Goal: Task Accomplishment & Management: Use online tool/utility

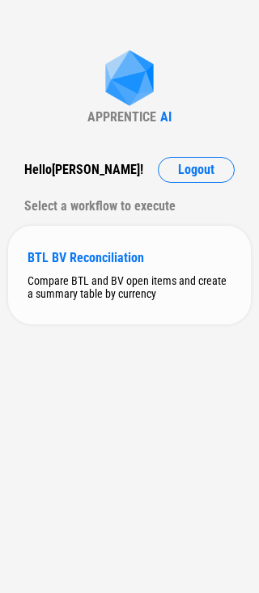
click at [112, 266] on div "BTL BV Reconciliation Compare BTL and BV open items and create a summary table …" at bounding box center [129, 275] width 243 height 99
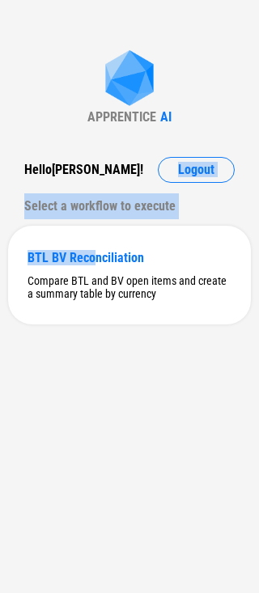
drag, startPoint x: 94, startPoint y: 260, endPoint x: 97, endPoint y: 179, distance: 81.0
click at [97, 179] on div "APPRENTICE AI Hello [PERSON_NAME] ! Logout Select a workflow to execute BTL BV …" at bounding box center [129, 296] width 259 height 593
click at [151, 176] on div "Hello [PERSON_NAME] ! Logout" at bounding box center [129, 170] width 211 height 26
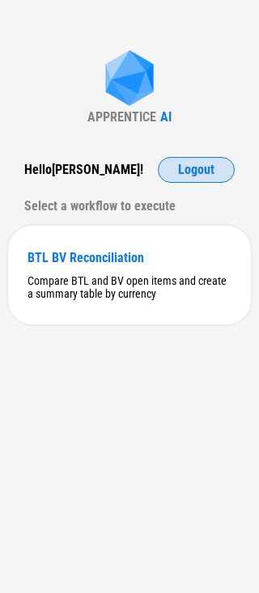
click at [185, 170] on span "Logout" at bounding box center [196, 170] width 36 height 13
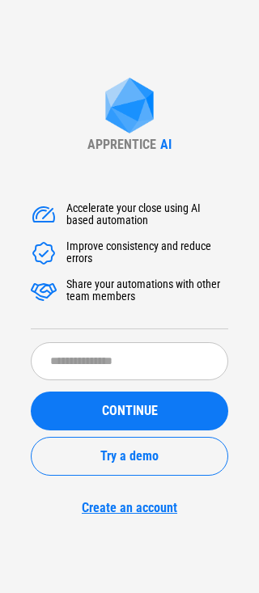
click at [99, 339] on div "Accelerate your close using AI based automation Improve consistency and reduce …" at bounding box center [130, 350] width 198 height 331
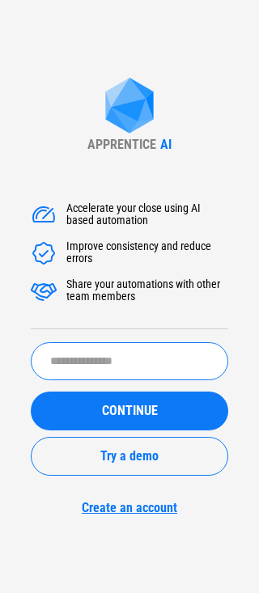
click at [92, 366] on input "text" at bounding box center [130, 361] width 198 height 38
type input "**********"
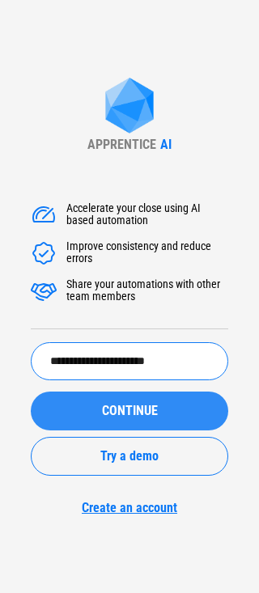
click at [87, 413] on div "CONTINUE" at bounding box center [129, 411] width 159 height 13
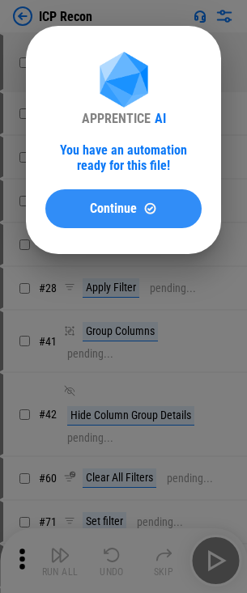
click at [108, 202] on span "Continue" at bounding box center [113, 208] width 47 height 13
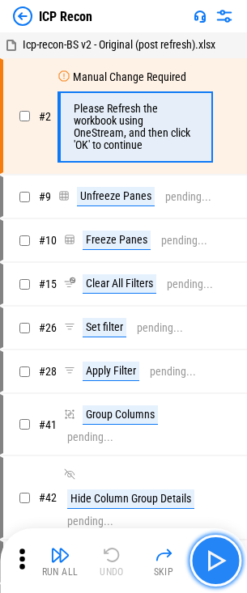
click at [233, 565] on button "button" at bounding box center [215, 561] width 52 height 52
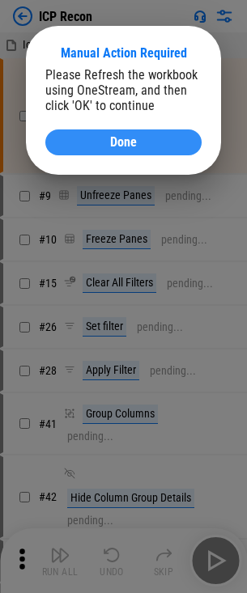
click at [155, 155] on button "Done" at bounding box center [123, 143] width 156 height 26
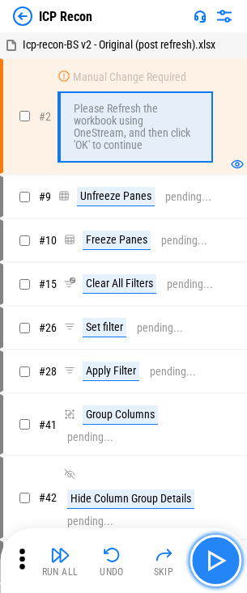
click at [223, 552] on img "button" at bounding box center [215, 561] width 26 height 26
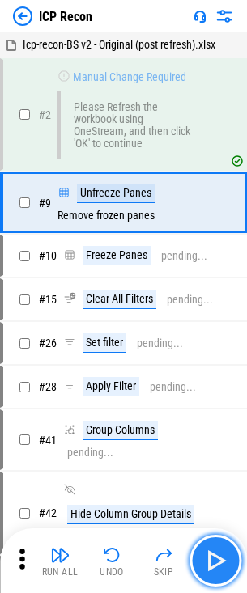
click at [223, 552] on img "button" at bounding box center [215, 561] width 26 height 26
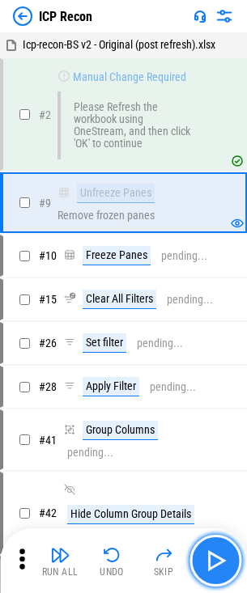
click at [223, 552] on img "button" at bounding box center [215, 561] width 26 height 26
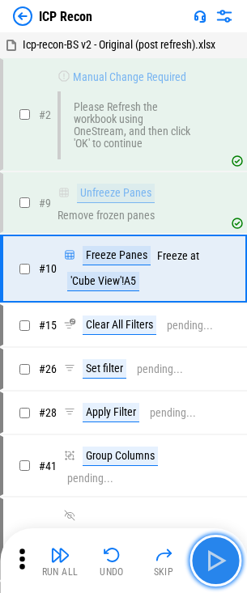
click at [223, 552] on img "button" at bounding box center [215, 561] width 26 height 26
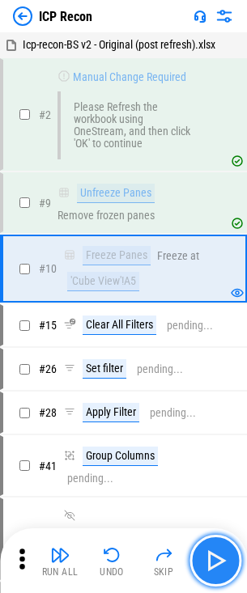
click at [223, 552] on img "button" at bounding box center [215, 561] width 26 height 26
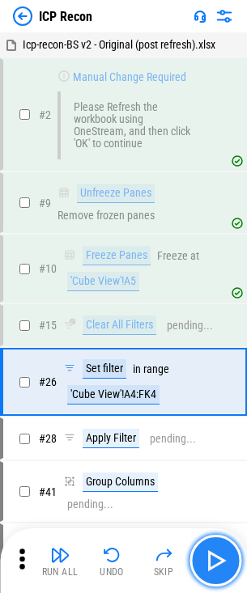
click at [223, 552] on img "button" at bounding box center [215, 561] width 26 height 26
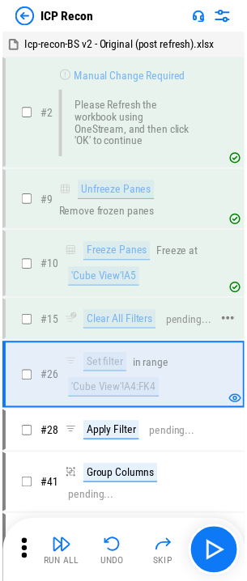
scroll to position [81, 0]
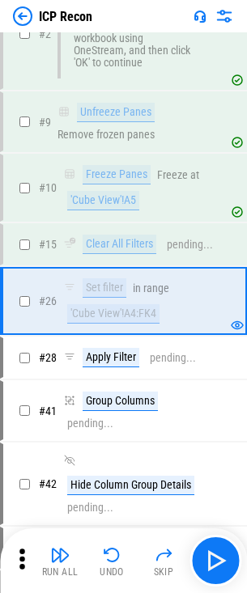
click at [223, 20] on img at bounding box center [224, 15] width 19 height 19
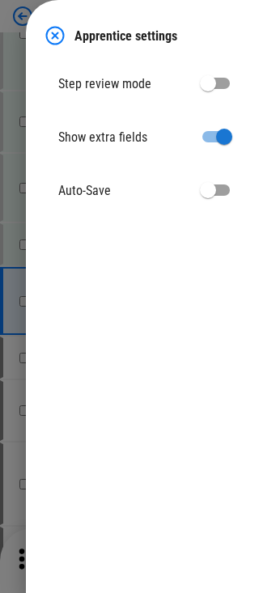
click at [49, 34] on img at bounding box center [54, 35] width 19 height 19
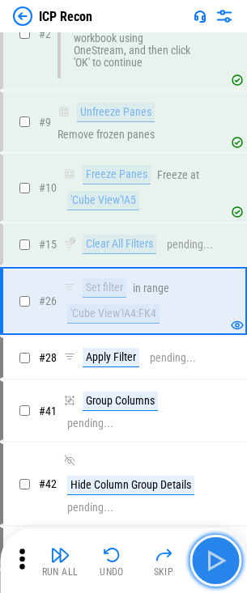
click at [214, 546] on button "button" at bounding box center [215, 561] width 52 height 52
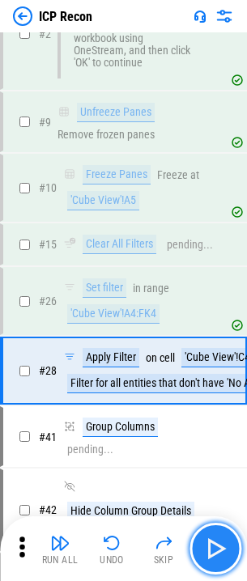
click at [222, 554] on img "button" at bounding box center [215, 549] width 26 height 26
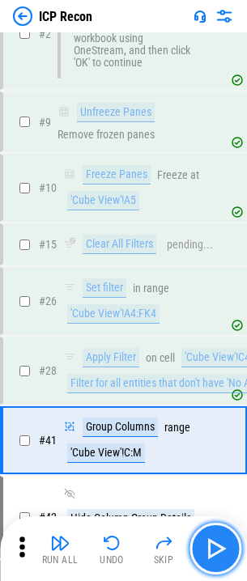
click at [222, 554] on img "button" at bounding box center [215, 549] width 26 height 26
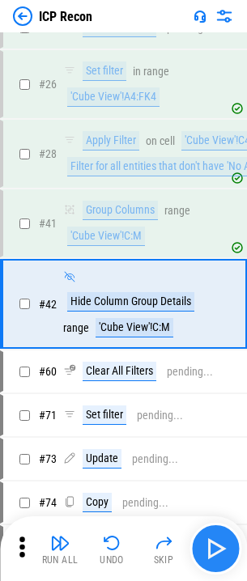
scroll to position [312, 0]
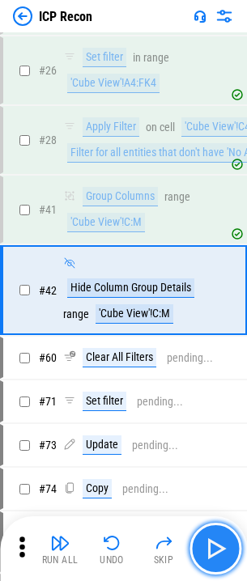
click at [222, 554] on img "button" at bounding box center [215, 549] width 26 height 26
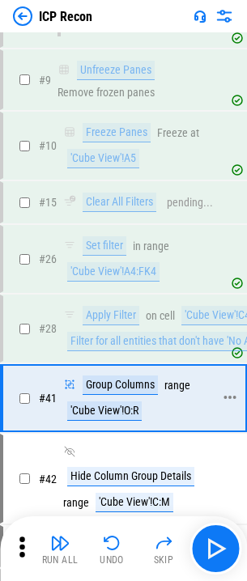
scroll to position [162, 0]
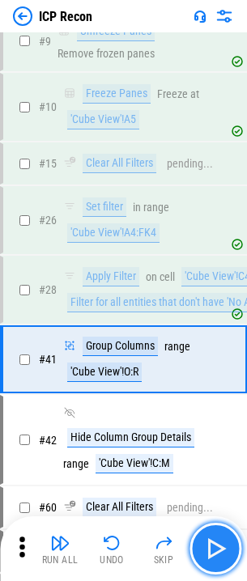
click at [215, 547] on img "button" at bounding box center [215, 549] width 26 height 26
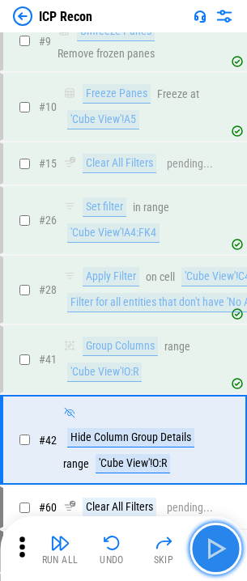
click at [215, 547] on img "button" at bounding box center [215, 549] width 26 height 26
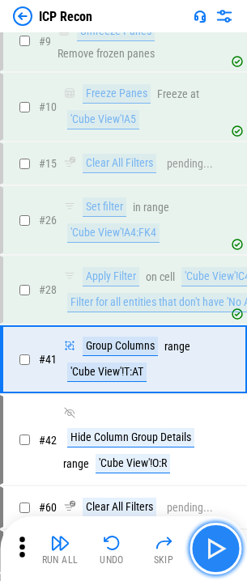
click at [215, 547] on img "button" at bounding box center [215, 549] width 26 height 26
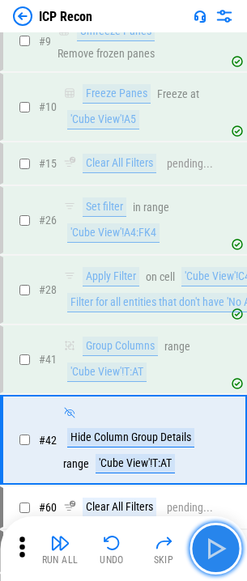
click at [215, 547] on img "button" at bounding box center [215, 549] width 26 height 26
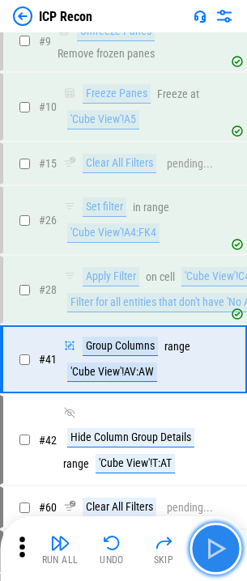
click at [215, 547] on img "button" at bounding box center [215, 549] width 26 height 26
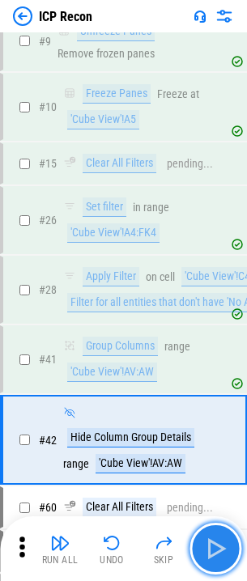
click at [215, 547] on img "button" at bounding box center [215, 549] width 26 height 26
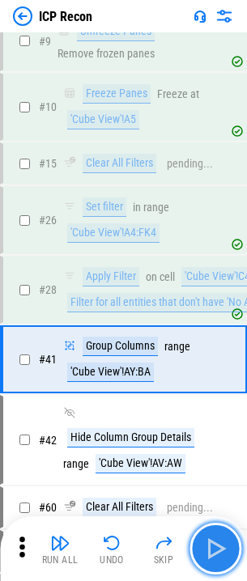
click at [215, 547] on img "button" at bounding box center [215, 549] width 26 height 26
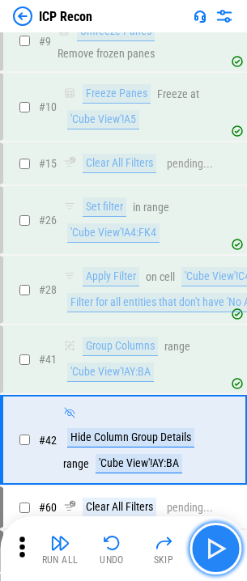
click at [215, 547] on img "button" at bounding box center [215, 549] width 26 height 26
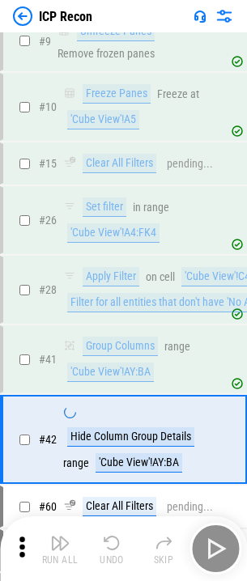
click at [215, 547] on div "Run All Undo Skip" at bounding box center [125, 549] width 231 height 52
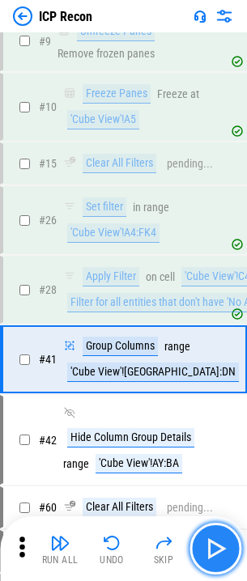
click at [215, 547] on img "button" at bounding box center [215, 549] width 26 height 26
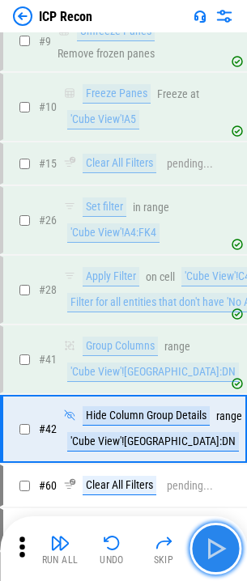
click at [215, 547] on img "button" at bounding box center [215, 549] width 26 height 26
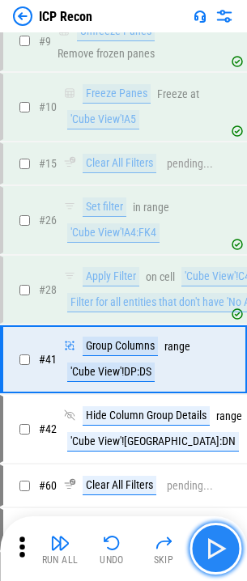
click at [215, 547] on img "button" at bounding box center [215, 549] width 26 height 26
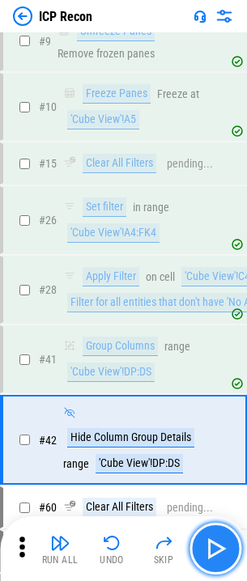
click at [215, 547] on img "button" at bounding box center [215, 549] width 26 height 26
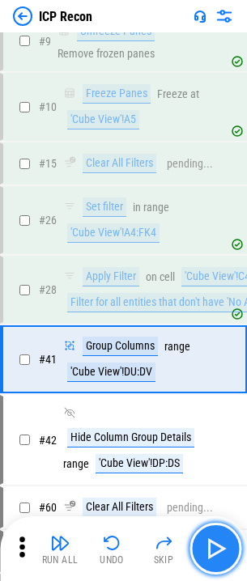
click at [215, 547] on img "button" at bounding box center [215, 549] width 26 height 26
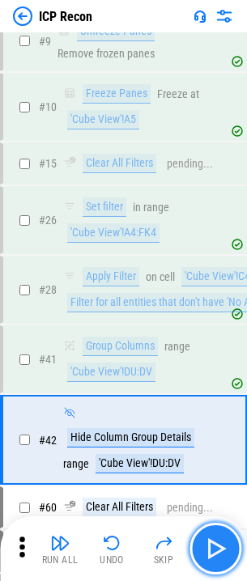
click at [215, 547] on img "button" at bounding box center [215, 549] width 26 height 26
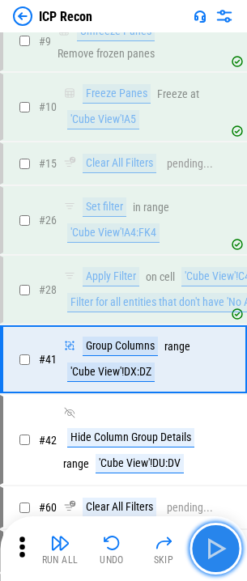
click at [215, 547] on img "button" at bounding box center [215, 549] width 26 height 26
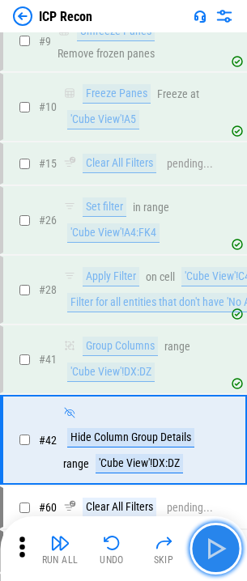
click at [215, 547] on img "button" at bounding box center [215, 549] width 26 height 26
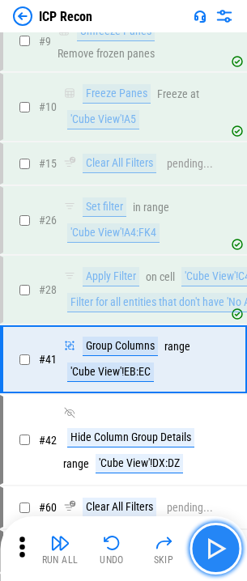
click at [215, 547] on img "button" at bounding box center [215, 549] width 26 height 26
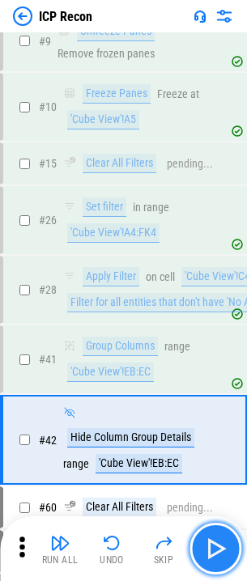
click at [215, 547] on img "button" at bounding box center [215, 549] width 26 height 26
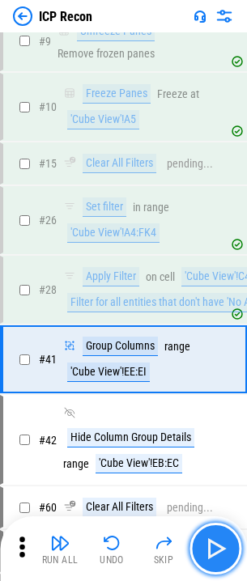
click at [215, 547] on img "button" at bounding box center [215, 549] width 26 height 26
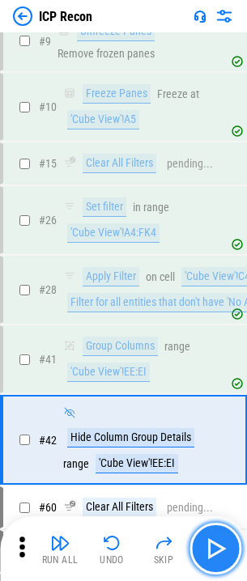
click at [215, 547] on img "button" at bounding box center [215, 549] width 26 height 26
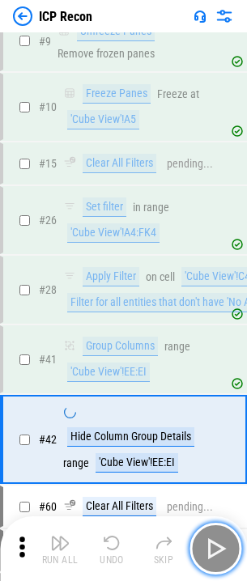
click at [215, 547] on img "button" at bounding box center [215, 549] width 26 height 26
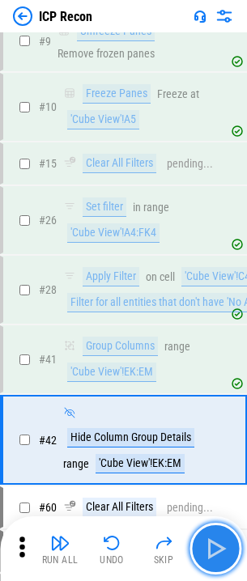
click at [215, 547] on img "button" at bounding box center [215, 549] width 26 height 26
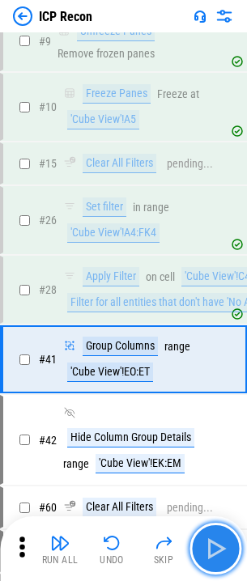
click at [215, 547] on img "button" at bounding box center [215, 549] width 26 height 26
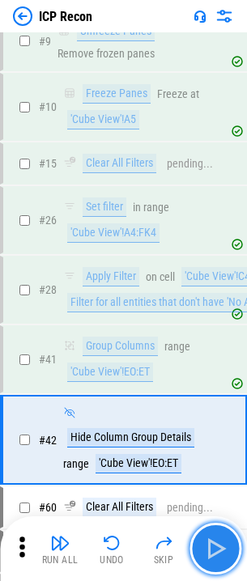
click at [215, 547] on img "button" at bounding box center [215, 549] width 26 height 26
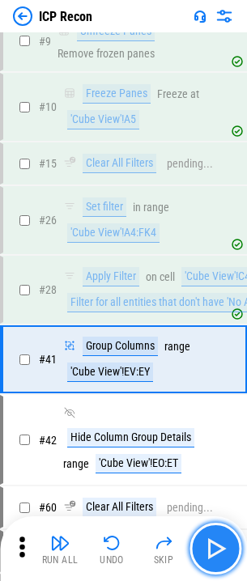
click at [215, 547] on img "button" at bounding box center [215, 549] width 26 height 26
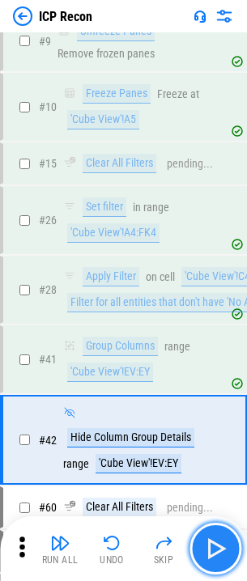
click at [215, 547] on img "button" at bounding box center [215, 549] width 26 height 26
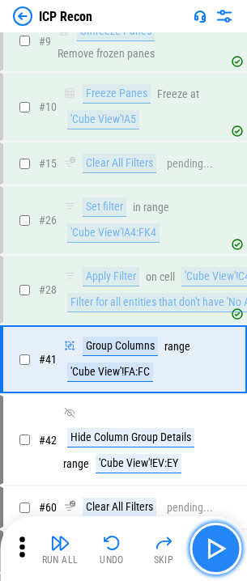
click at [215, 547] on img "button" at bounding box center [215, 549] width 26 height 26
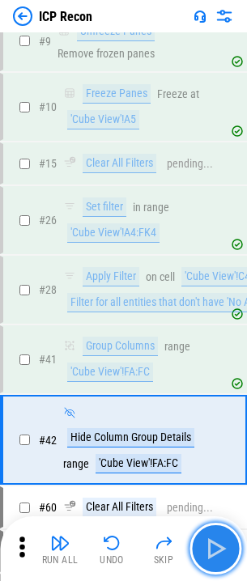
click at [215, 547] on img "button" at bounding box center [215, 549] width 26 height 26
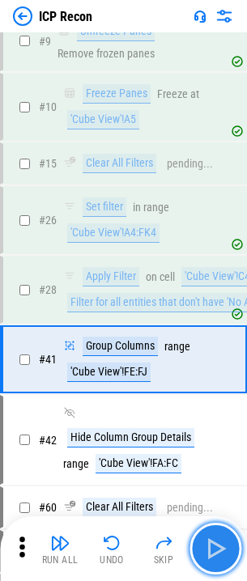
click at [215, 547] on img "button" at bounding box center [215, 549] width 26 height 26
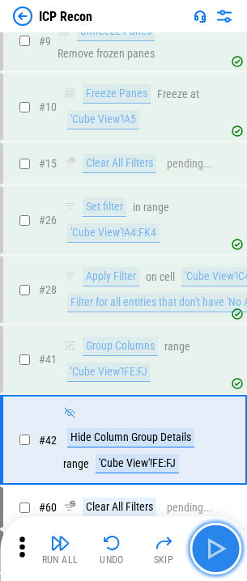
click at [215, 547] on img "button" at bounding box center [215, 549] width 26 height 26
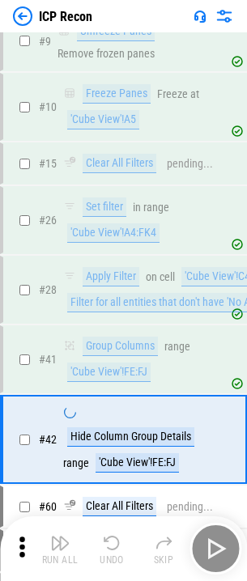
click at [215, 547] on div "Run All Undo Skip" at bounding box center [125, 549] width 231 height 52
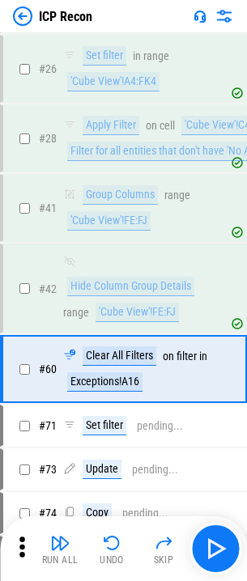
scroll to position [324, 0]
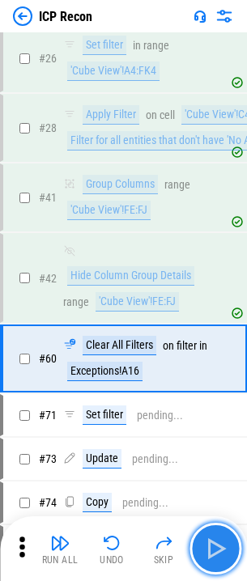
click at [212, 538] on img "button" at bounding box center [215, 549] width 26 height 26
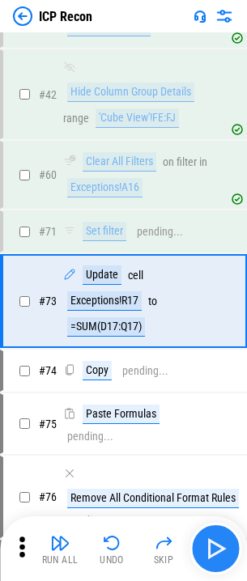
scroll to position [518, 0]
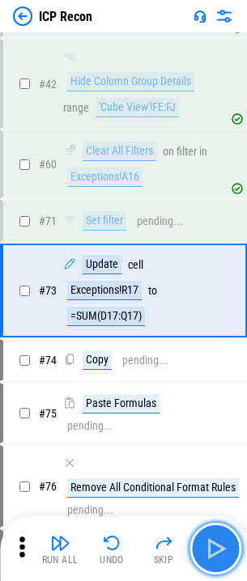
click at [212, 538] on img "button" at bounding box center [215, 549] width 26 height 26
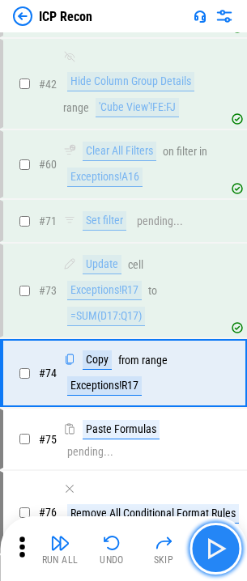
click at [212, 538] on img "button" at bounding box center [215, 549] width 26 height 26
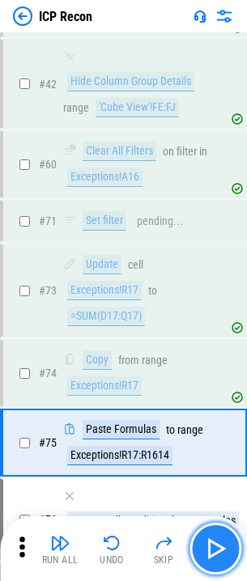
click at [212, 538] on img "button" at bounding box center [215, 549] width 26 height 26
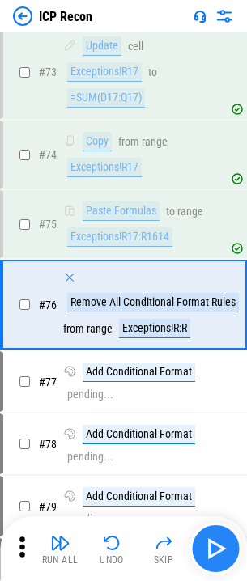
scroll to position [751, 0]
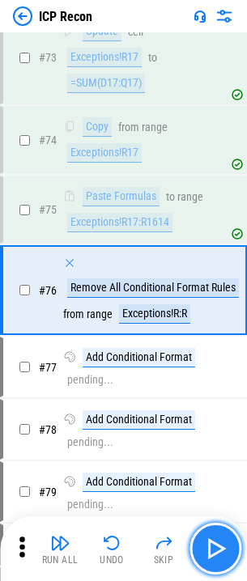
click at [212, 538] on img "button" at bounding box center [215, 549] width 26 height 26
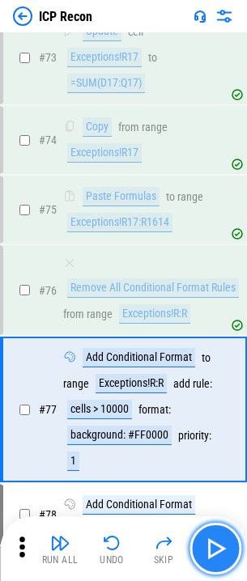
click at [212, 538] on img "button" at bounding box center [215, 549] width 26 height 26
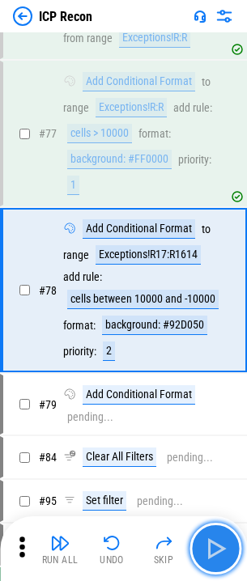
click at [212, 538] on img "button" at bounding box center [215, 549] width 26 height 26
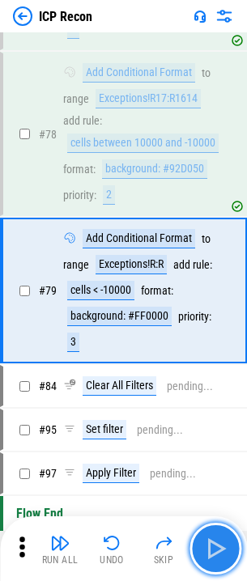
click at [212, 538] on img "button" at bounding box center [215, 549] width 26 height 26
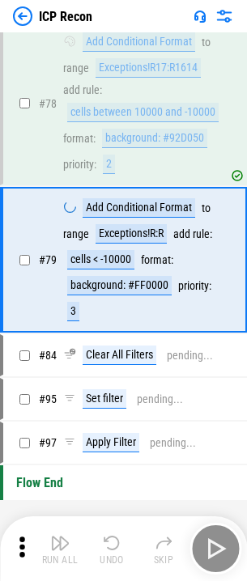
scroll to position [1266, 0]
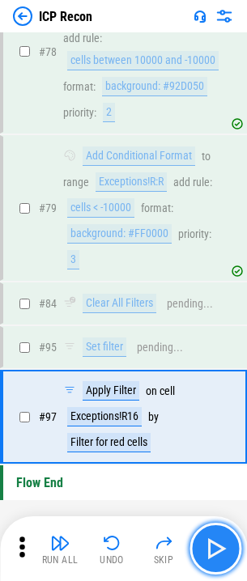
click at [212, 538] on img "button" at bounding box center [215, 549] width 26 height 26
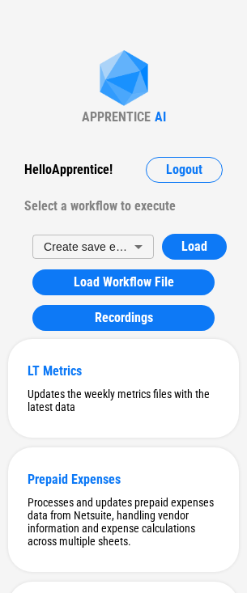
click at [67, 202] on div "Select a workflow to execute" at bounding box center [123, 207] width 198 height 26
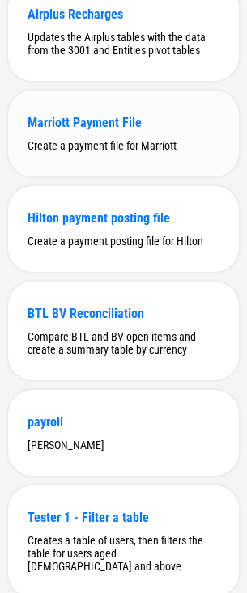
scroll to position [4210, 0]
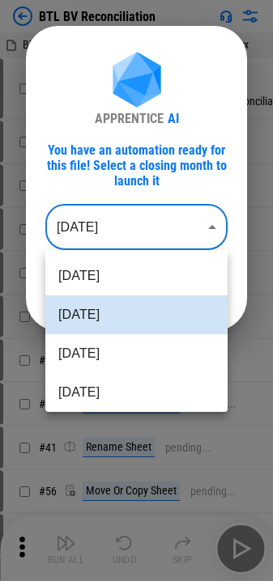
click at [111, 222] on body "BTL BV Reconciliation BTL Open Item 07-2025_09-08-2025 09_52 (1).xlsx # 3 Selec…" at bounding box center [136, 290] width 273 height 581
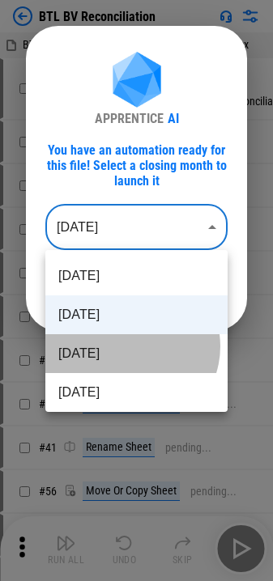
click at [130, 347] on li "Jul 2025" at bounding box center [136, 353] width 182 height 39
type input "********"
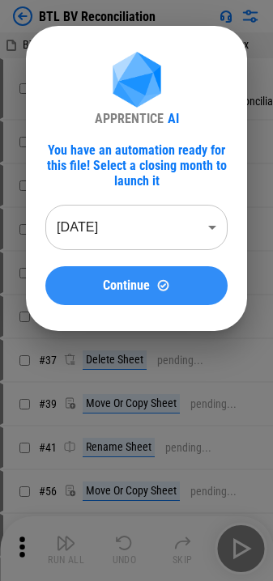
click at [153, 280] on div "Continue" at bounding box center [136, 286] width 143 height 14
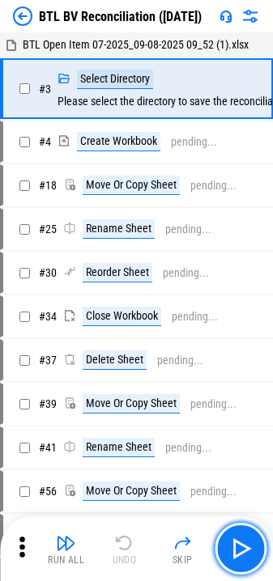
click at [221, 540] on button "button" at bounding box center [241, 549] width 52 height 52
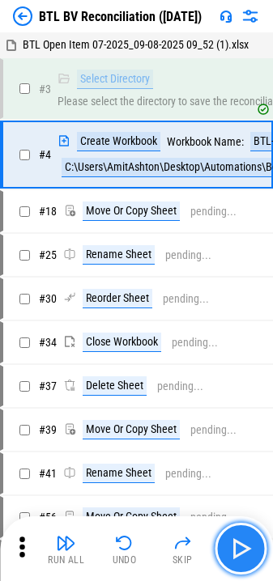
click at [252, 545] on img "button" at bounding box center [241, 549] width 26 height 26
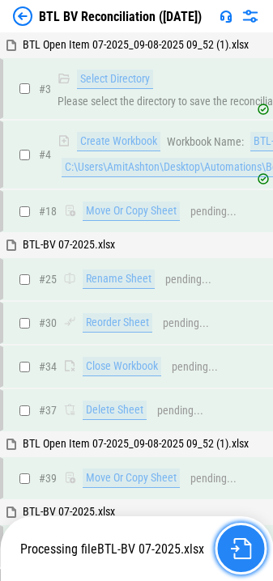
click at [245, 551] on img "button" at bounding box center [240, 548] width 21 height 21
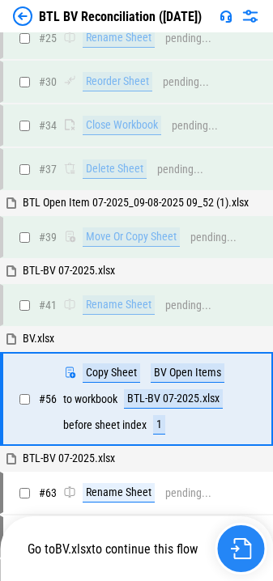
scroll to position [325, 0]
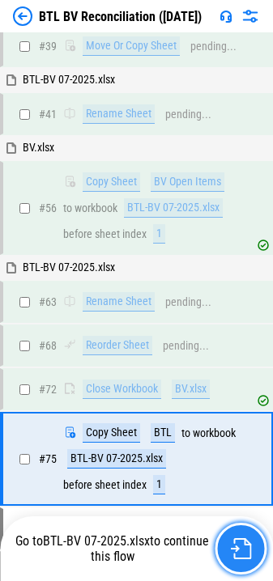
click at [246, 551] on img "button" at bounding box center [240, 548] width 21 height 21
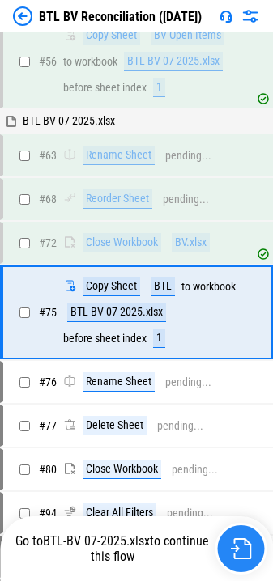
scroll to position [576, 0]
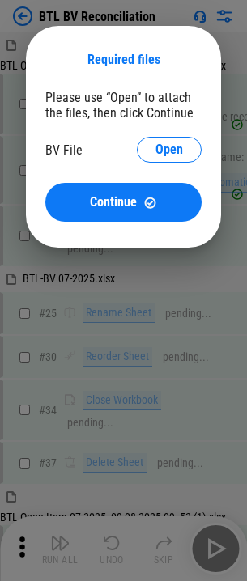
click at [138, 159] on div "BV File Open" at bounding box center [123, 150] width 156 height 26
click at [143, 157] on button "Open" at bounding box center [169, 150] width 65 height 26
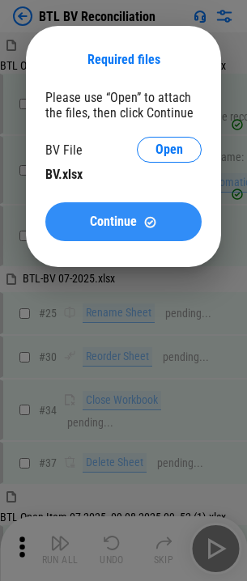
click at [139, 219] on div "Continue" at bounding box center [123, 222] width 117 height 14
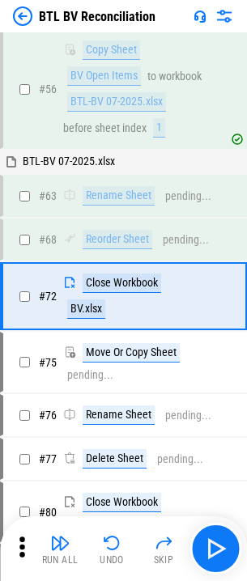
scroll to position [618, 0]
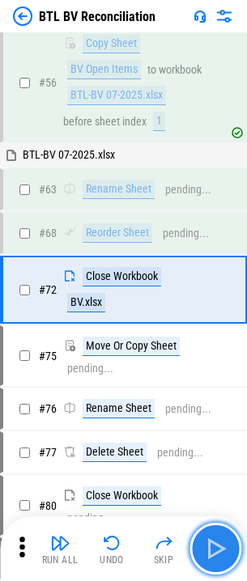
click at [214, 543] on img "button" at bounding box center [215, 549] width 26 height 26
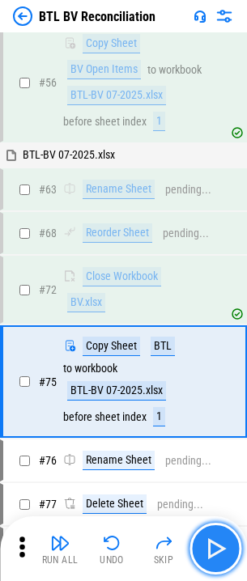
click at [220, 551] on img "button" at bounding box center [215, 549] width 26 height 26
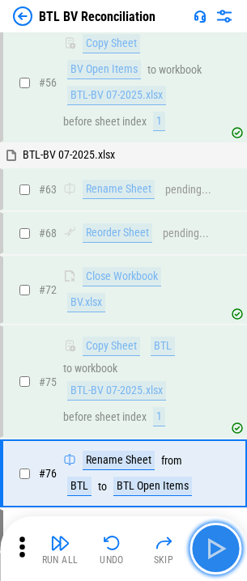
click at [221, 550] on img "button" at bounding box center [215, 549] width 26 height 26
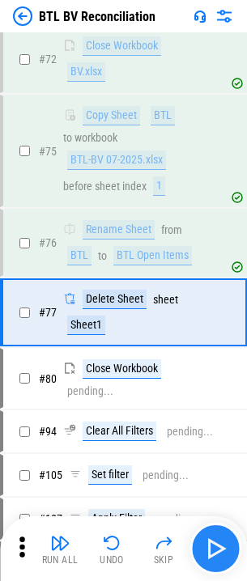
scroll to position [871, 0]
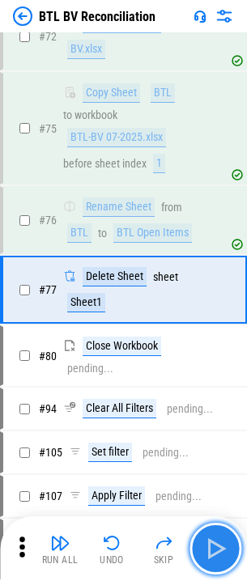
click at [221, 550] on img "button" at bounding box center [215, 549] width 26 height 26
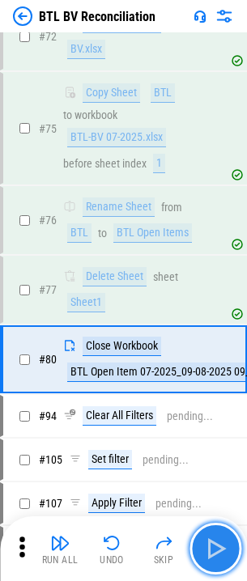
click at [221, 550] on img "button" at bounding box center [215, 549] width 26 height 26
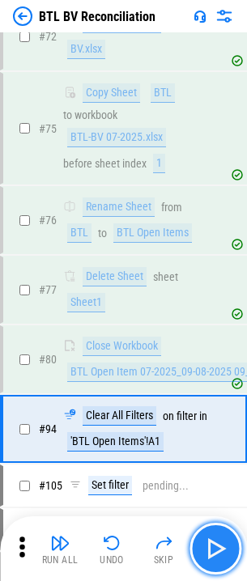
click at [222, 549] on img "button" at bounding box center [215, 549] width 26 height 26
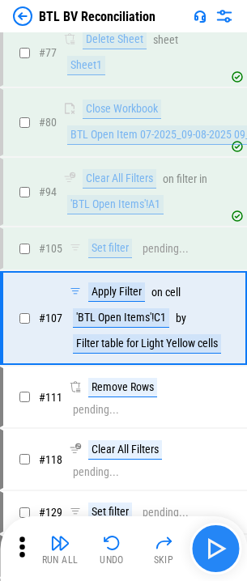
scroll to position [1137, 0]
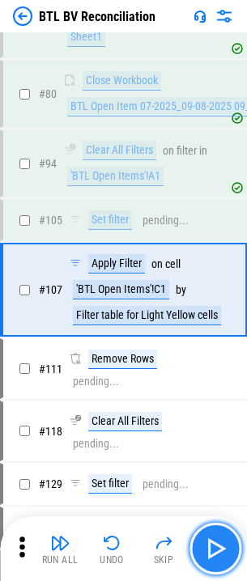
click at [222, 549] on img "button" at bounding box center [215, 549] width 26 height 26
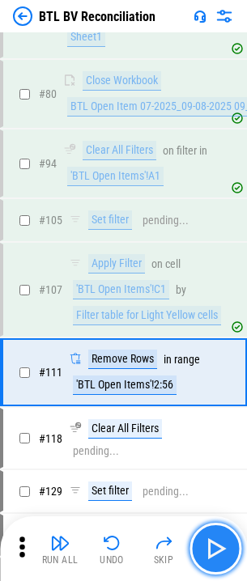
click at [222, 549] on img "button" at bounding box center [215, 549] width 26 height 26
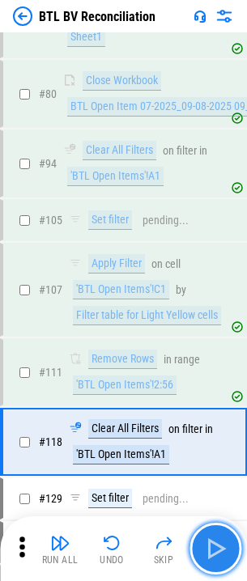
click at [222, 549] on img "button" at bounding box center [215, 549] width 26 height 26
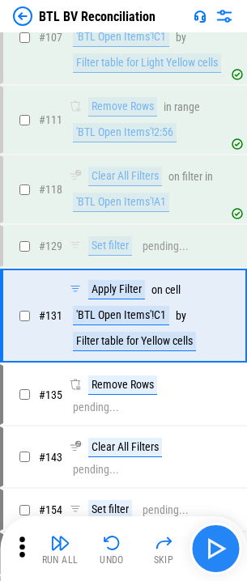
scroll to position [1434, 0]
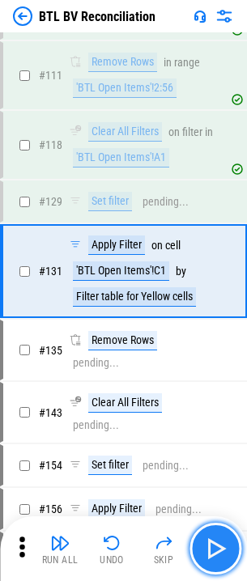
click at [222, 549] on img "button" at bounding box center [215, 549] width 26 height 26
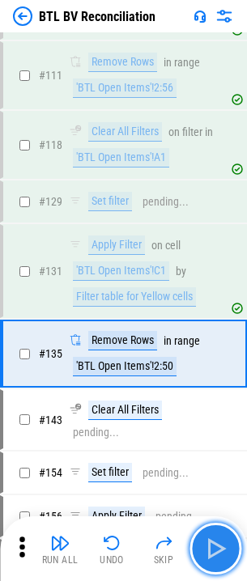
click at [222, 549] on img "button" at bounding box center [215, 549] width 26 height 26
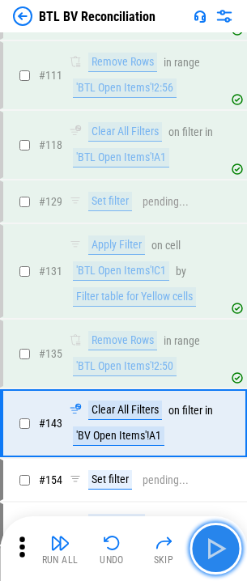
click at [222, 549] on img "button" at bounding box center [215, 549] width 26 height 26
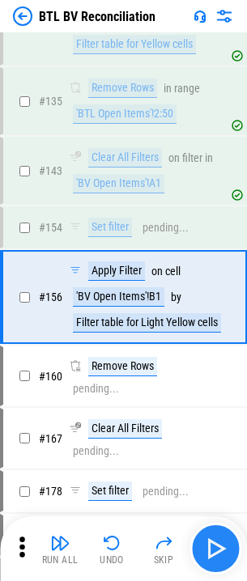
scroll to position [1731, 0]
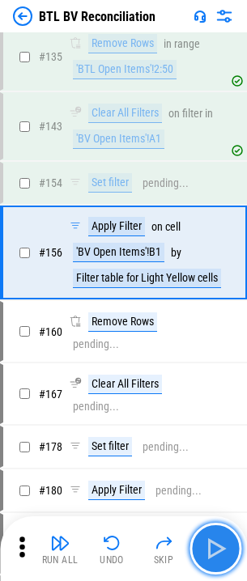
click at [222, 549] on img "button" at bounding box center [215, 549] width 26 height 26
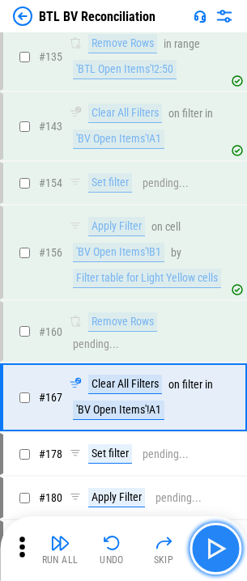
click at [222, 549] on img "button" at bounding box center [215, 549] width 26 height 26
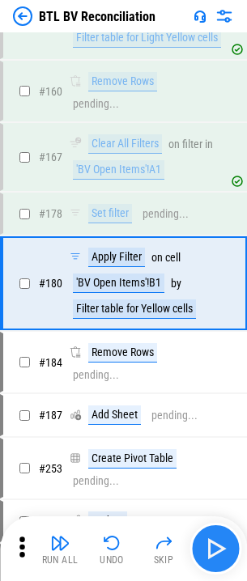
scroll to position [2002, 0]
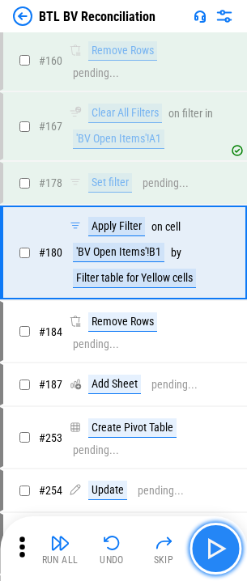
click at [222, 549] on img "button" at bounding box center [215, 549] width 26 height 26
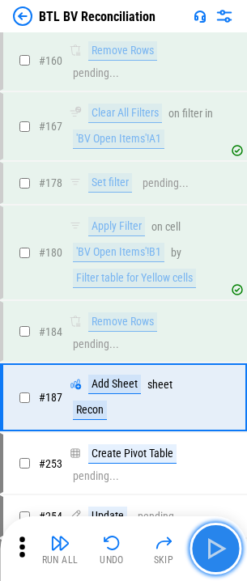
click at [222, 549] on img "button" at bounding box center [215, 549] width 26 height 26
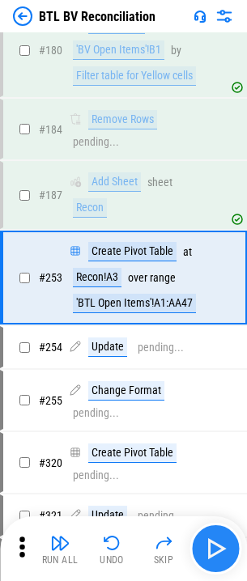
scroll to position [2211, 0]
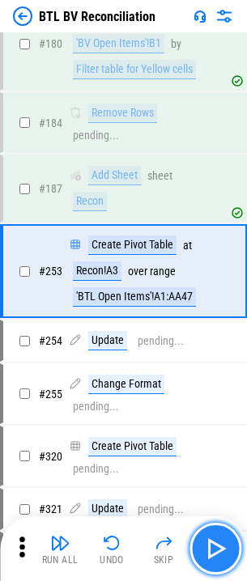
click at [222, 549] on img "button" at bounding box center [215, 549] width 26 height 26
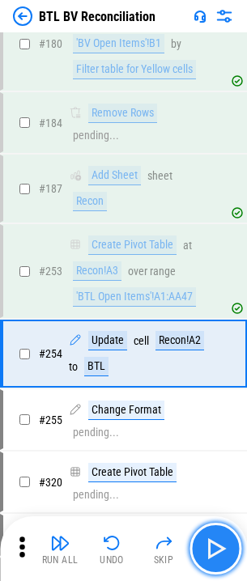
click at [222, 549] on img "button" at bounding box center [215, 549] width 26 height 26
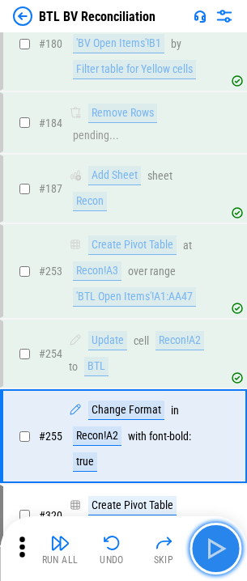
click at [222, 549] on img "button" at bounding box center [215, 549] width 26 height 26
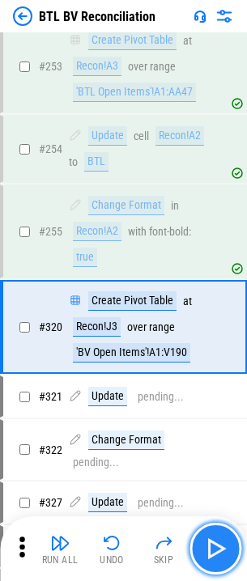
click at [222, 549] on img "button" at bounding box center [215, 549] width 26 height 26
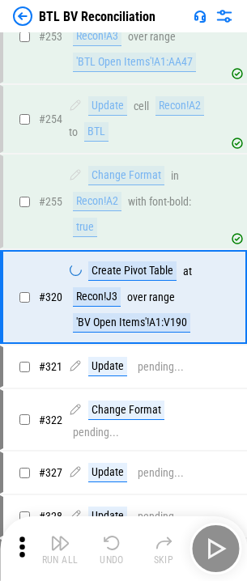
scroll to position [2457, 0]
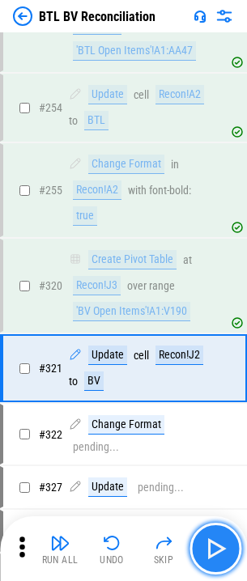
click at [222, 549] on img "button" at bounding box center [215, 549] width 26 height 26
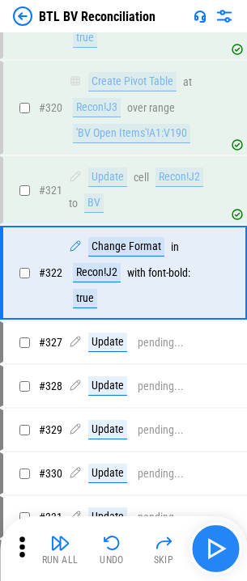
scroll to position [2637, 0]
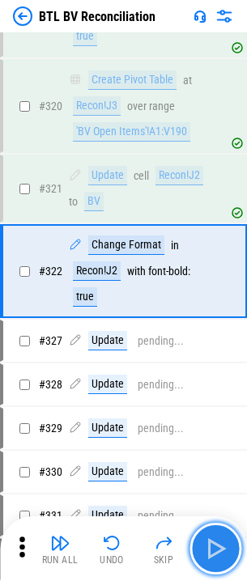
click at [222, 549] on img "button" at bounding box center [215, 549] width 26 height 26
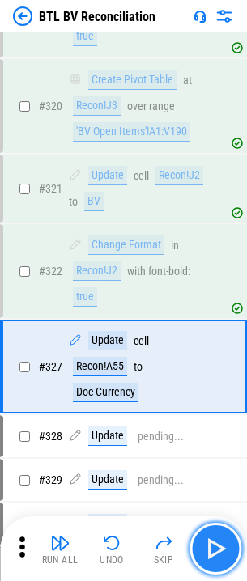
click at [222, 549] on img "button" at bounding box center [215, 549] width 26 height 26
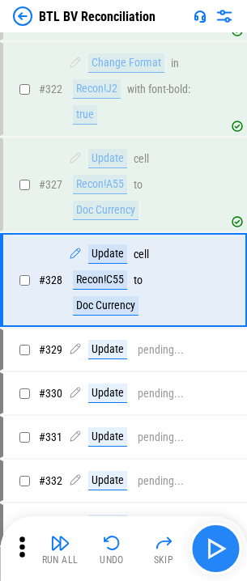
scroll to position [2828, 0]
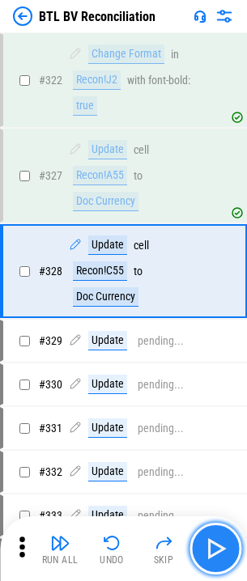
click at [222, 549] on img "button" at bounding box center [215, 549] width 26 height 26
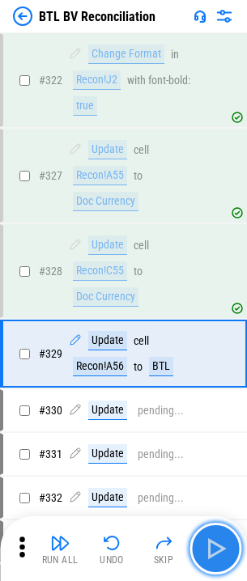
click at [222, 549] on img "button" at bounding box center [215, 549] width 26 height 26
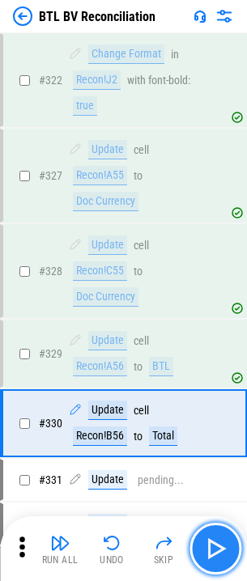
click at [222, 549] on img "button" at bounding box center [215, 549] width 26 height 26
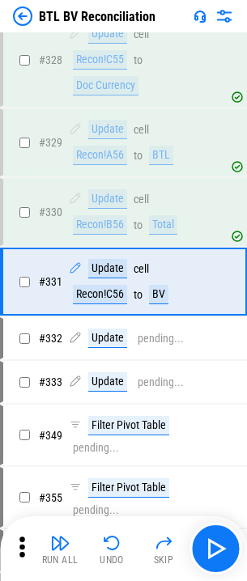
scroll to position [3050, 0]
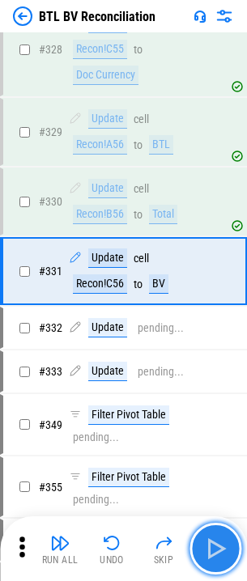
click at [229, 535] on button "button" at bounding box center [215, 549] width 52 height 52
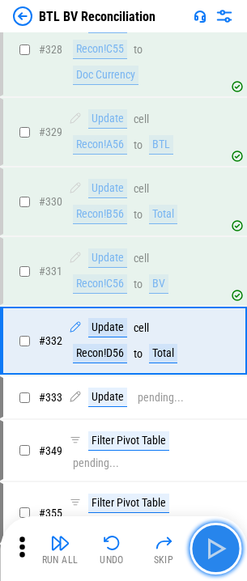
click at [229, 535] on button "button" at bounding box center [215, 549] width 52 height 52
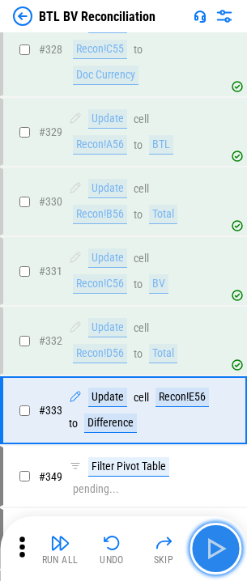
click at [229, 535] on button "button" at bounding box center [215, 549] width 52 height 52
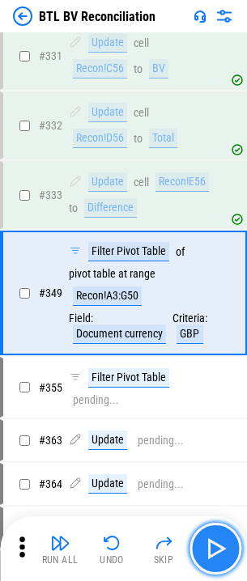
scroll to position [3278, 0]
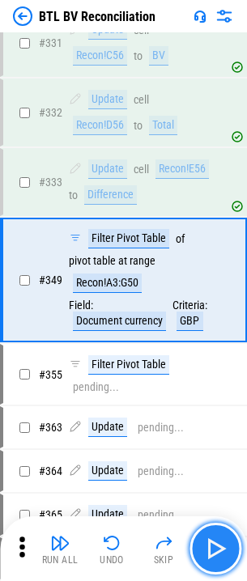
click at [229, 535] on button "button" at bounding box center [215, 549] width 52 height 52
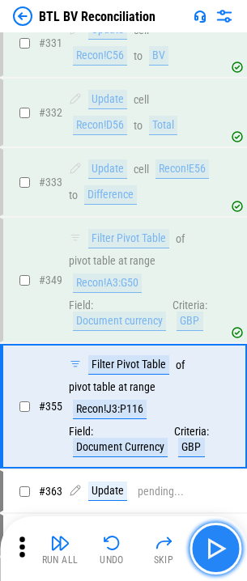
click at [229, 535] on button "button" at bounding box center [215, 549] width 52 height 52
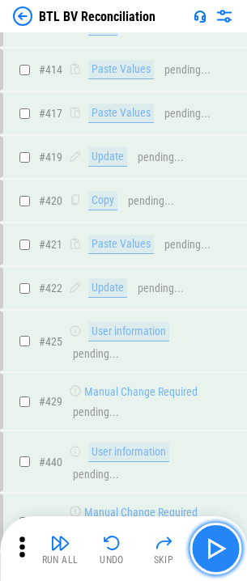
click at [229, 535] on button "button" at bounding box center [215, 549] width 52 height 52
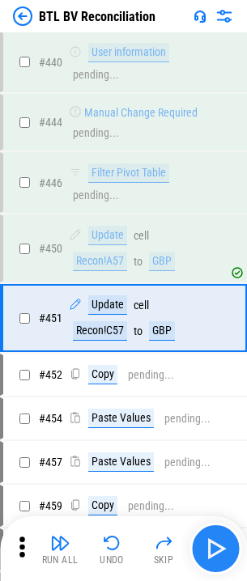
scroll to position [4975, 0]
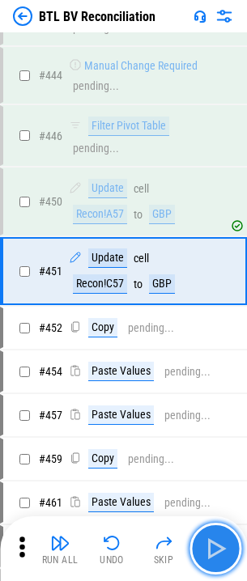
click at [229, 535] on button "button" at bounding box center [215, 549] width 52 height 52
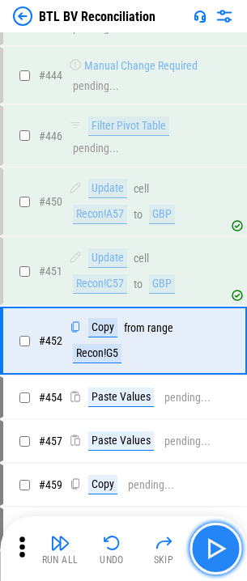
click at [229, 535] on button "button" at bounding box center [215, 549] width 52 height 52
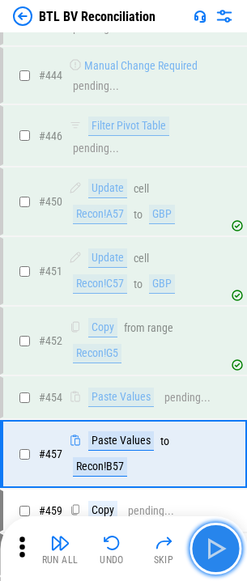
click at [229, 535] on button "button" at bounding box center [215, 549] width 52 height 52
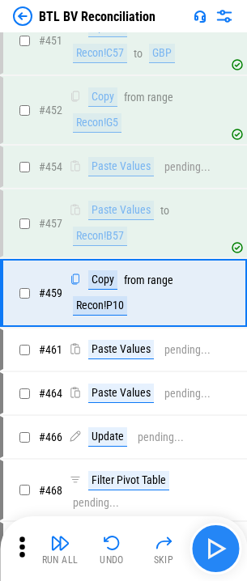
scroll to position [5228, 0]
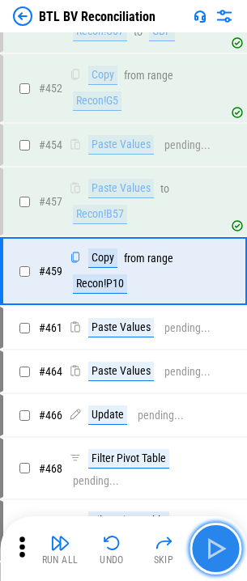
click at [229, 535] on button "button" at bounding box center [215, 549] width 52 height 52
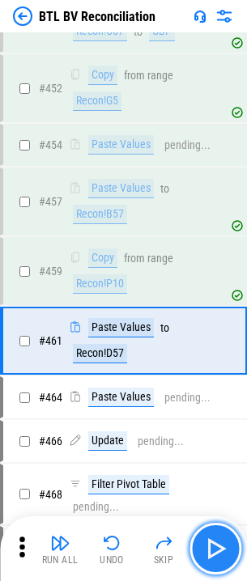
click at [229, 535] on button "button" at bounding box center [215, 549] width 52 height 52
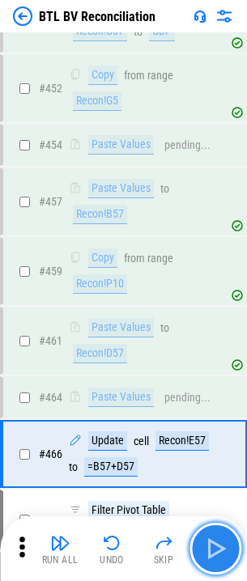
click at [229, 535] on button "button" at bounding box center [215, 549] width 52 height 52
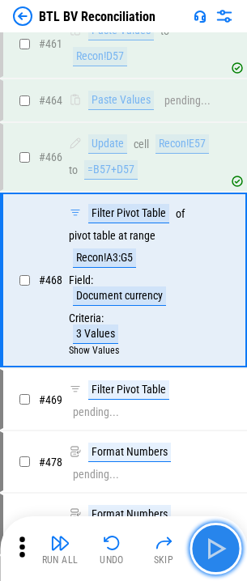
click at [229, 535] on button "button" at bounding box center [215, 549] width 52 height 52
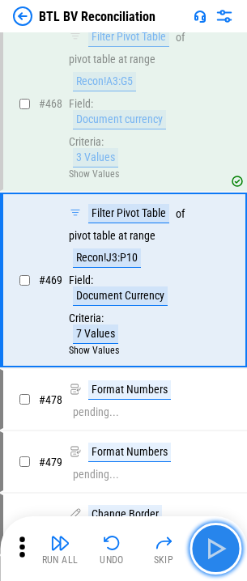
click at [229, 535] on button "button" at bounding box center [215, 549] width 52 height 52
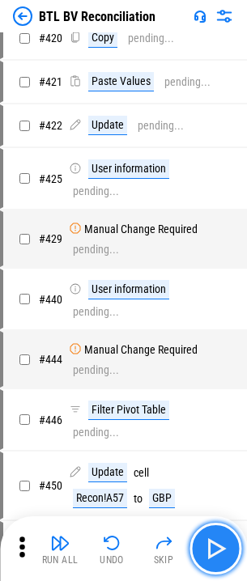
click at [229, 535] on button "button" at bounding box center [215, 549] width 52 height 52
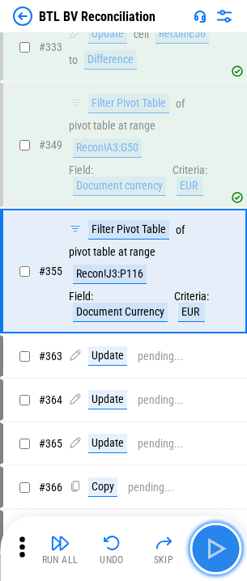
click at [229, 535] on button "button" at bounding box center [215, 549] width 52 height 52
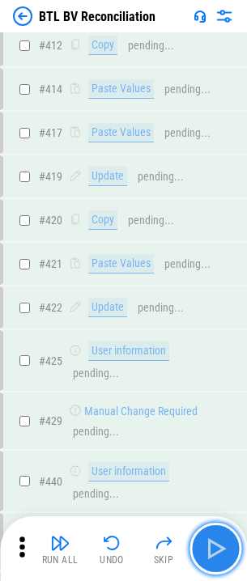
click at [229, 535] on button "button" at bounding box center [215, 549] width 52 height 52
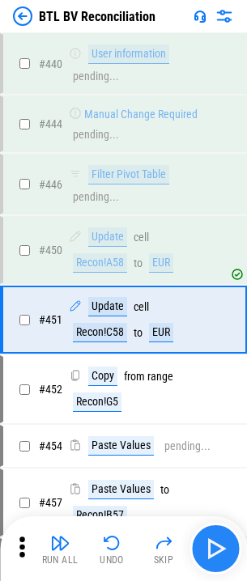
scroll to position [4975, 0]
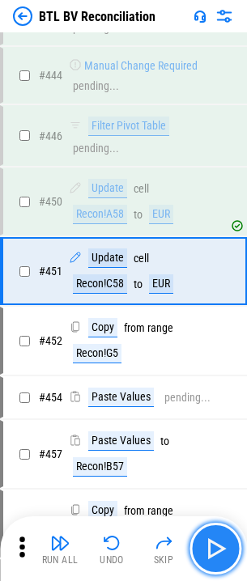
click at [229, 535] on button "button" at bounding box center [215, 549] width 52 height 52
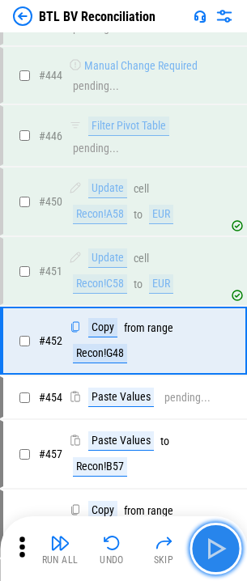
click at [229, 535] on button "button" at bounding box center [215, 549] width 52 height 52
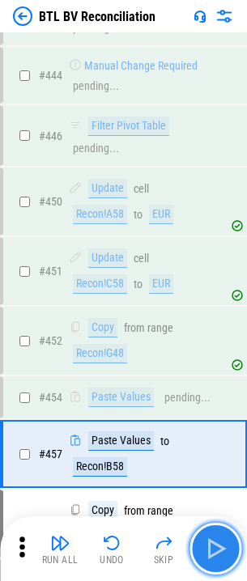
click at [229, 535] on button "button" at bounding box center [215, 549] width 52 height 52
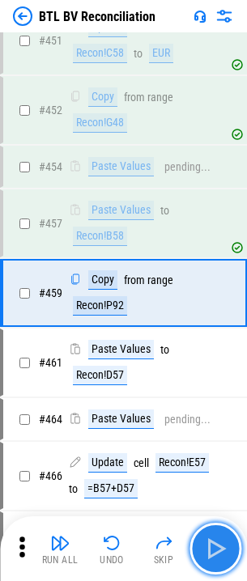
scroll to position [5228, 0]
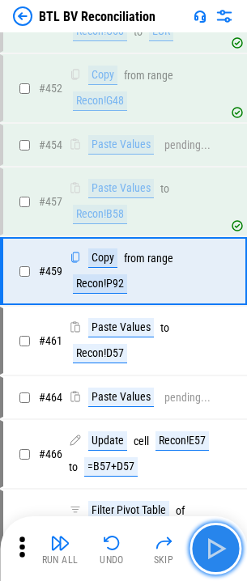
click at [229, 535] on button "button" at bounding box center [215, 549] width 52 height 52
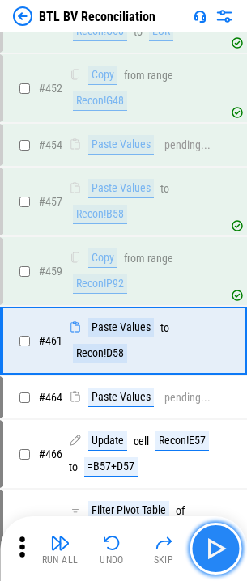
click at [229, 535] on button "button" at bounding box center [215, 549] width 52 height 52
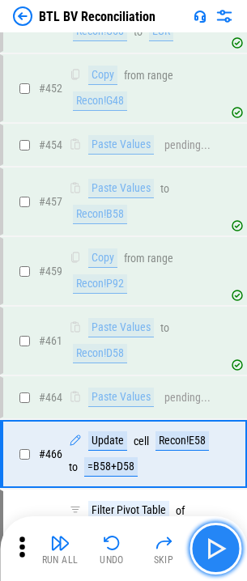
click at [229, 535] on button "button" at bounding box center [215, 549] width 52 height 52
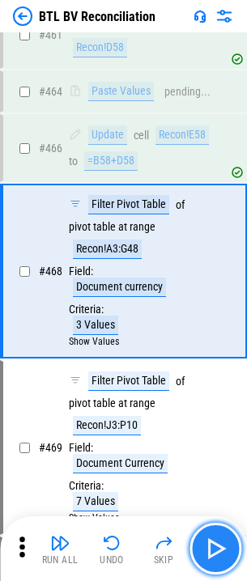
click at [229, 535] on button "button" at bounding box center [215, 549] width 52 height 52
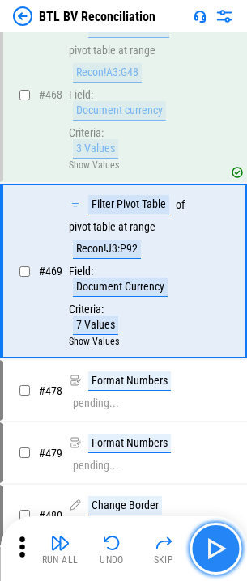
click at [229, 535] on button "button" at bounding box center [215, 549] width 52 height 52
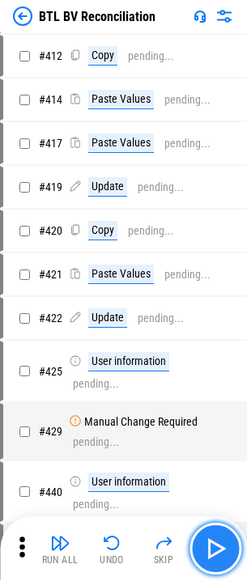
click at [229, 535] on button "button" at bounding box center [215, 549] width 52 height 52
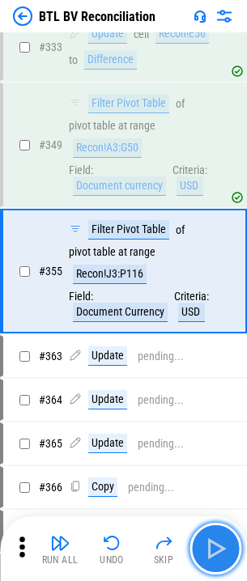
click at [229, 535] on button "button" at bounding box center [215, 549] width 52 height 52
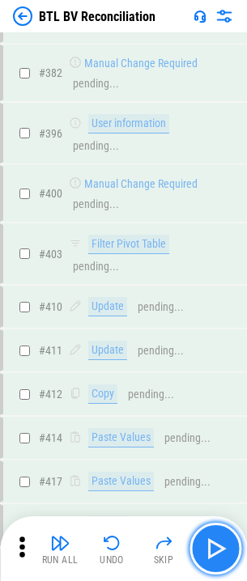
click at [229, 535] on button "button" at bounding box center [215, 549] width 52 height 52
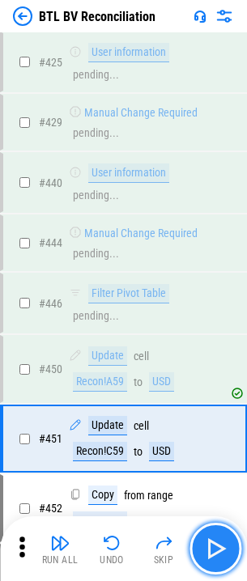
click at [229, 535] on button "button" at bounding box center [215, 549] width 52 height 52
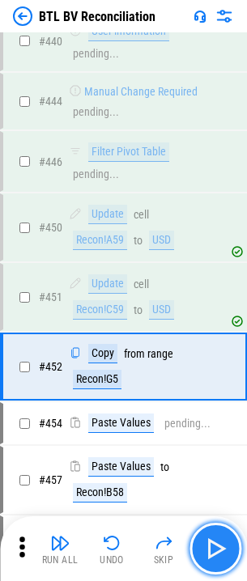
click at [229, 535] on button "button" at bounding box center [215, 549] width 52 height 52
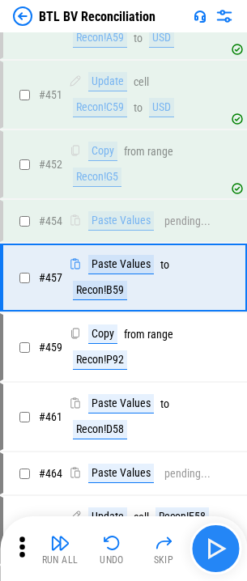
scroll to position [5158, 0]
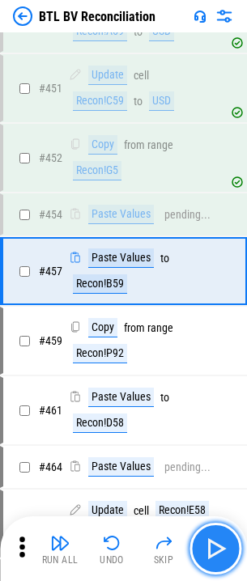
click at [229, 535] on button "button" at bounding box center [215, 549] width 52 height 52
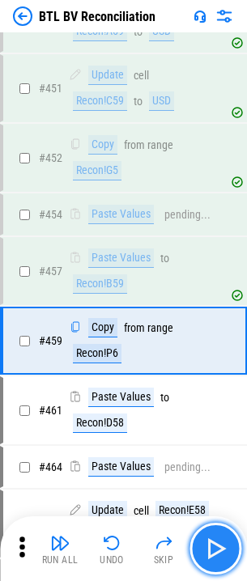
click at [229, 535] on button "button" at bounding box center [215, 549] width 52 height 52
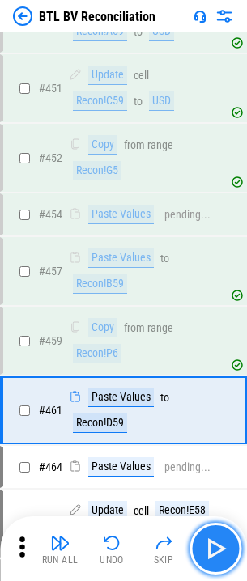
click at [229, 535] on button "button" at bounding box center [215, 549] width 52 height 52
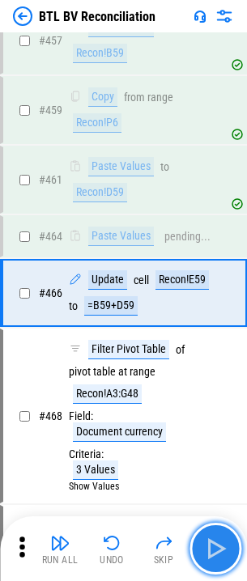
scroll to position [5411, 0]
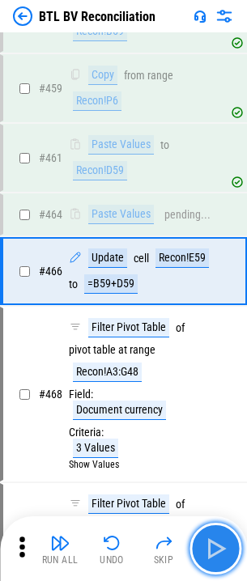
click at [229, 535] on button "button" at bounding box center [215, 549] width 52 height 52
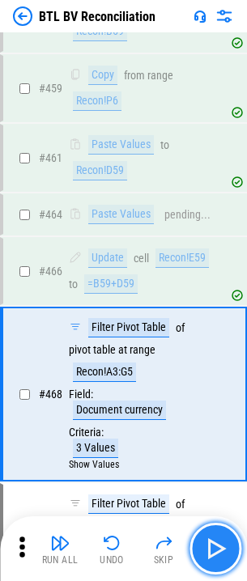
click at [229, 535] on button "button" at bounding box center [215, 549] width 52 height 52
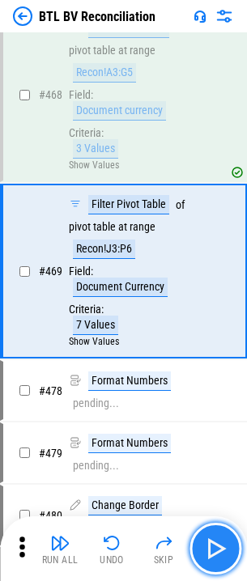
click at [229, 535] on button "button" at bounding box center [215, 549] width 52 height 52
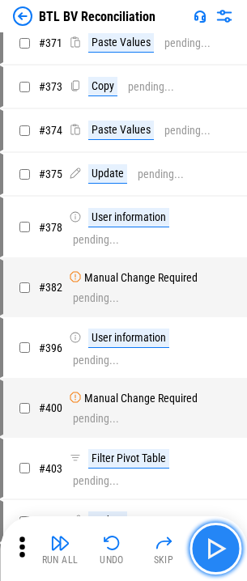
click at [229, 535] on button "button" at bounding box center [215, 549] width 52 height 52
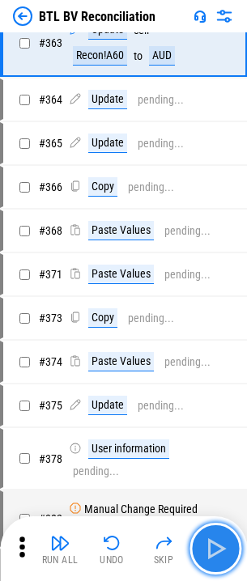
click at [229, 535] on button "button" at bounding box center [215, 549] width 52 height 52
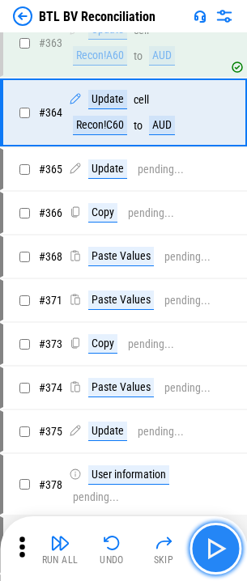
click at [229, 535] on button "button" at bounding box center [215, 549] width 52 height 52
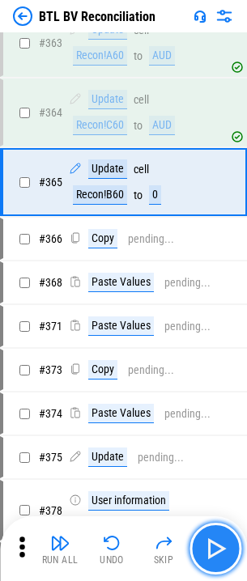
click at [229, 535] on button "button" at bounding box center [215, 549] width 52 height 52
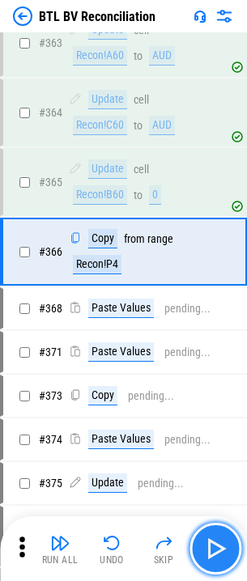
click at [229, 535] on button "button" at bounding box center [215, 549] width 52 height 52
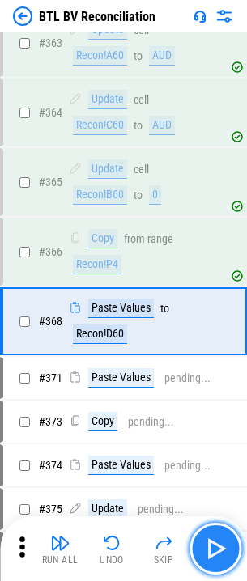
click at [229, 535] on button "button" at bounding box center [215, 549] width 52 height 52
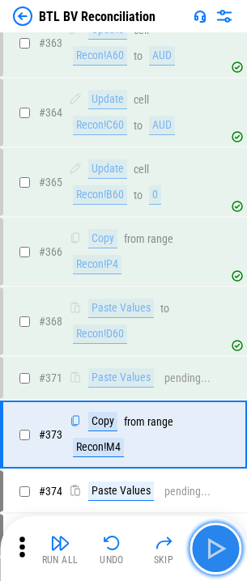
click at [229, 535] on button "button" at bounding box center [215, 549] width 52 height 52
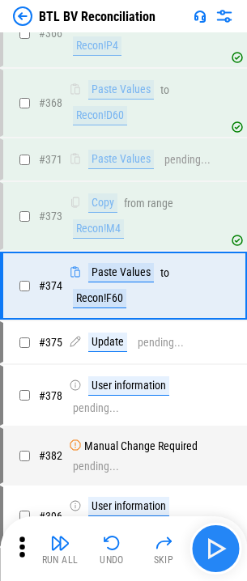
scroll to position [3973, 0]
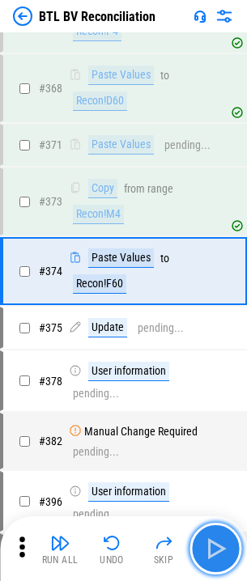
click at [229, 535] on button "button" at bounding box center [215, 549] width 52 height 52
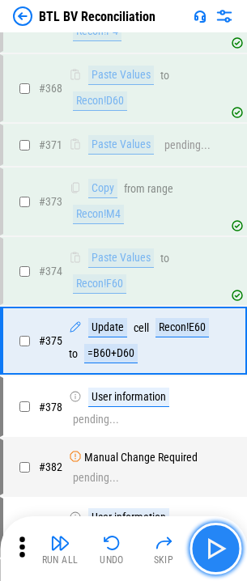
click at [229, 535] on button "button" at bounding box center [215, 549] width 52 height 52
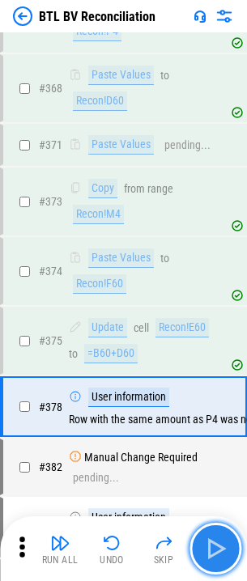
click at [229, 535] on button "button" at bounding box center [215, 549] width 52 height 52
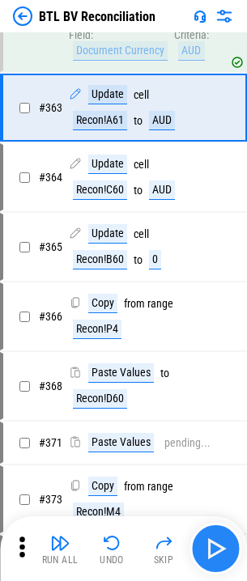
scroll to position [3512, 0]
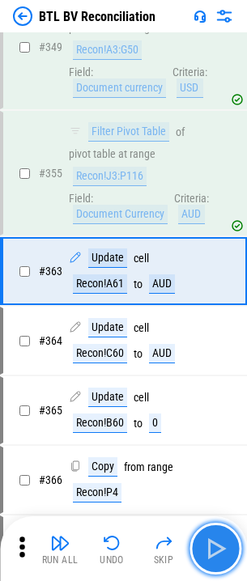
click at [229, 535] on button "button" at bounding box center [215, 549] width 52 height 52
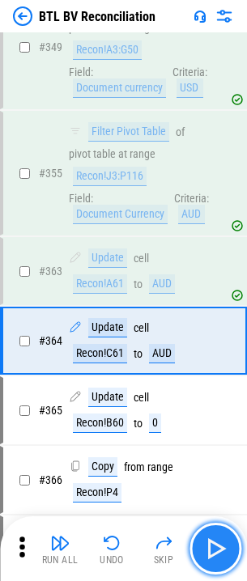
click at [229, 535] on button "button" at bounding box center [215, 549] width 52 height 52
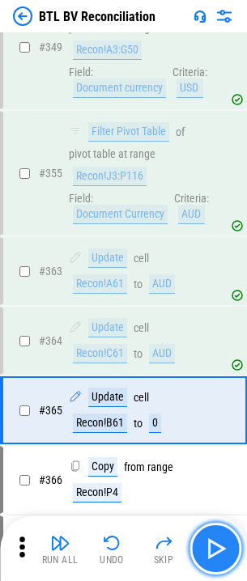
click at [229, 535] on button "button" at bounding box center [215, 549] width 52 height 52
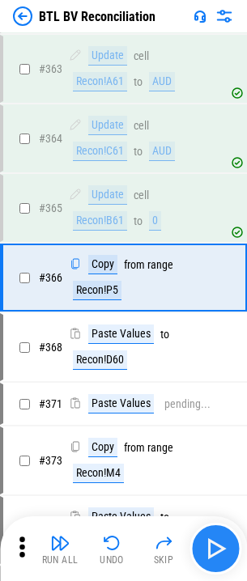
scroll to position [3720, 0]
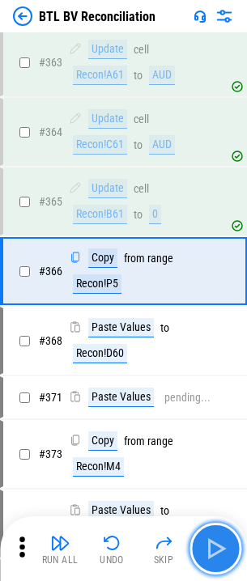
click at [229, 535] on button "button" at bounding box center [215, 549] width 52 height 52
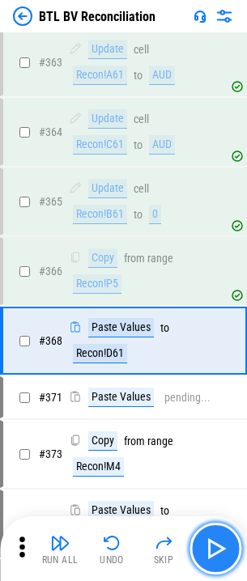
click at [229, 535] on button "button" at bounding box center [215, 549] width 52 height 52
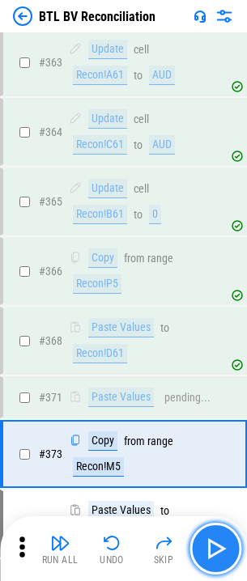
click at [229, 535] on button "button" at bounding box center [215, 549] width 52 height 52
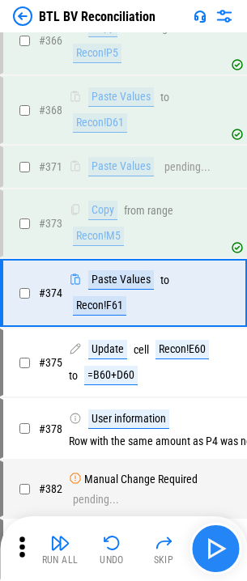
scroll to position [3973, 0]
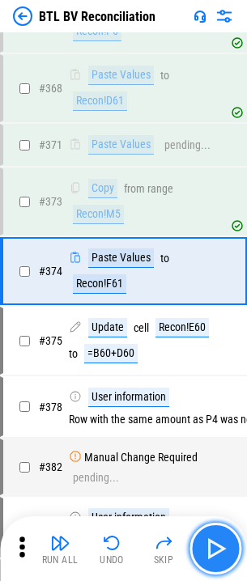
click at [229, 535] on button "button" at bounding box center [215, 549] width 52 height 52
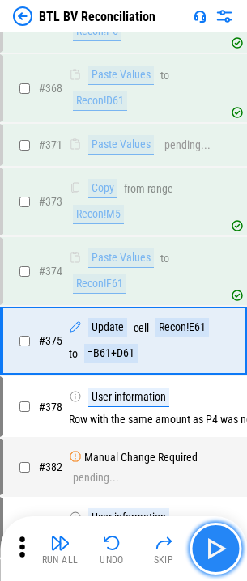
click at [229, 535] on button "button" at bounding box center [215, 549] width 52 height 52
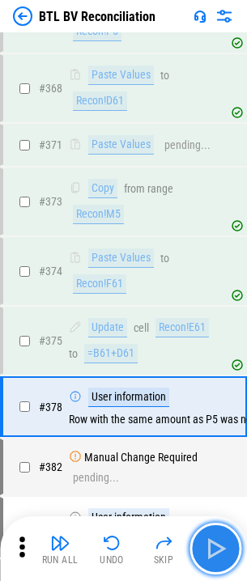
click at [229, 535] on button "button" at bounding box center [215, 549] width 52 height 52
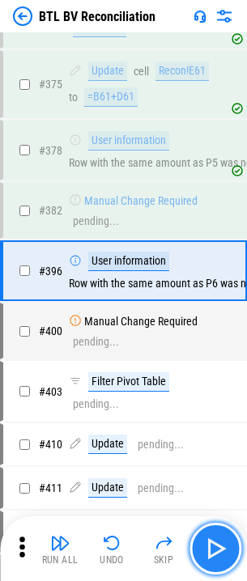
click at [229, 535] on button "button" at bounding box center [215, 549] width 52 height 52
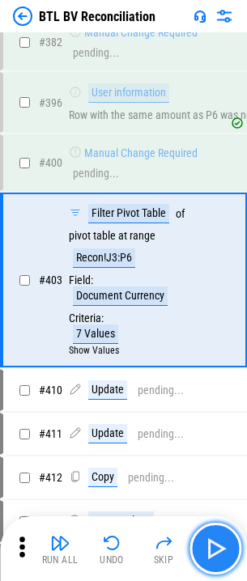
click at [229, 535] on button "button" at bounding box center [215, 549] width 52 height 52
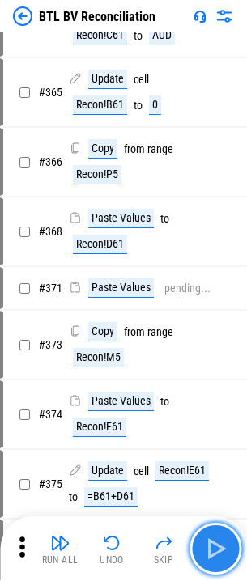
click at [229, 535] on button "button" at bounding box center [215, 549] width 52 height 52
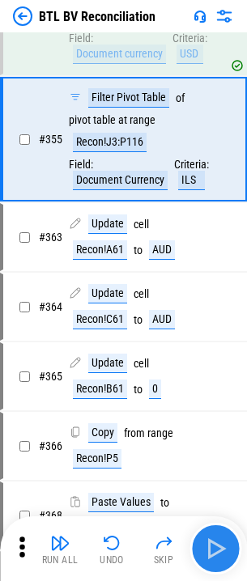
scroll to position [3516, 0]
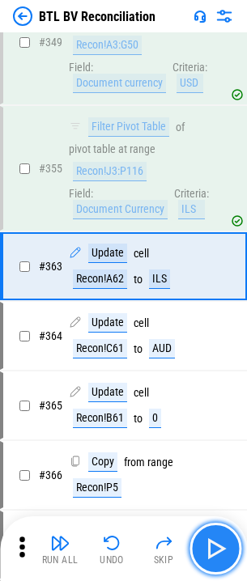
click at [229, 535] on button "button" at bounding box center [215, 549] width 52 height 52
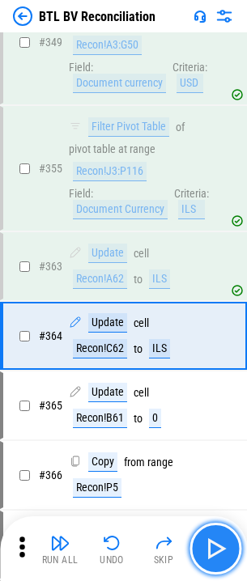
click at [229, 535] on button "button" at bounding box center [215, 549] width 52 height 52
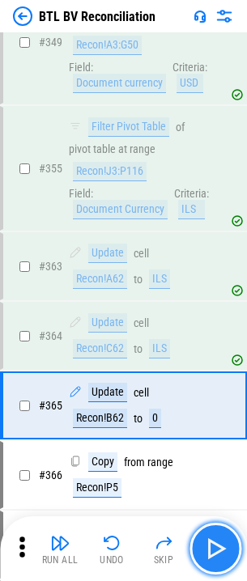
click at [229, 535] on button "button" at bounding box center [215, 549] width 52 height 52
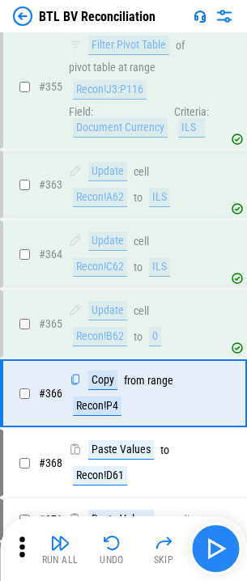
scroll to position [3720, 0]
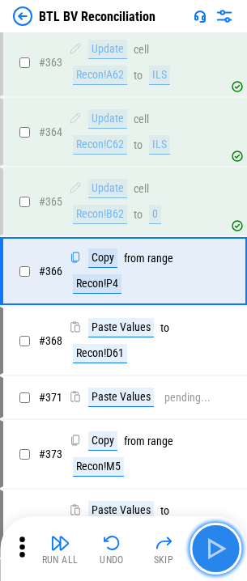
click at [229, 535] on button "button" at bounding box center [215, 549] width 52 height 52
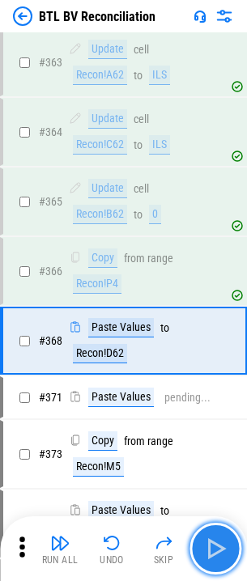
click at [229, 535] on button "button" at bounding box center [215, 549] width 52 height 52
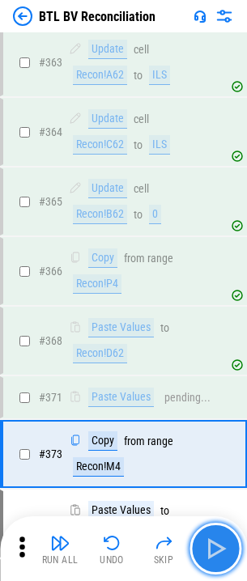
click at [229, 535] on button "button" at bounding box center [215, 549] width 52 height 52
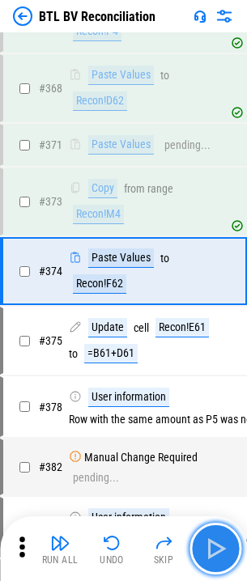
click at [229, 535] on button "button" at bounding box center [215, 549] width 52 height 52
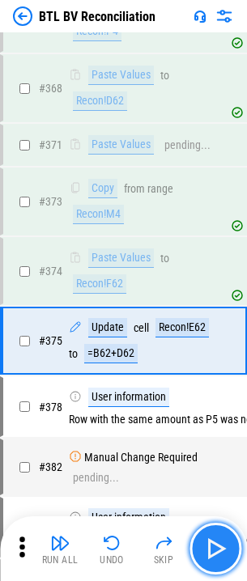
click at [229, 535] on button "button" at bounding box center [215, 549] width 52 height 52
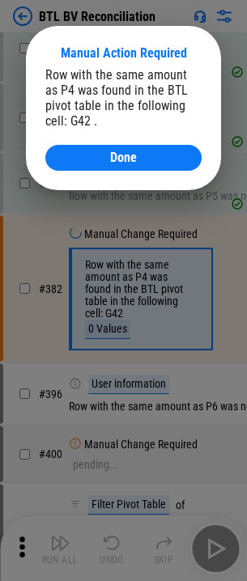
scroll to position [4214, 0]
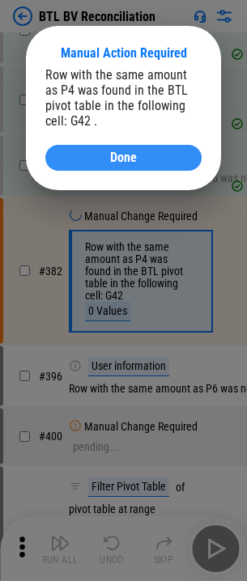
click at [136, 151] on span "Done" at bounding box center [123, 157] width 27 height 13
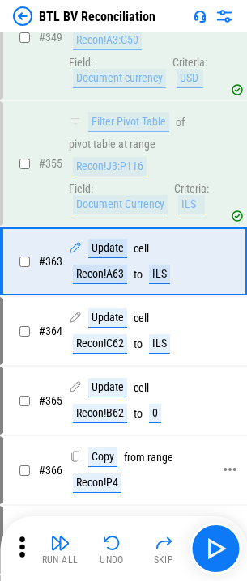
scroll to position [3512, 0]
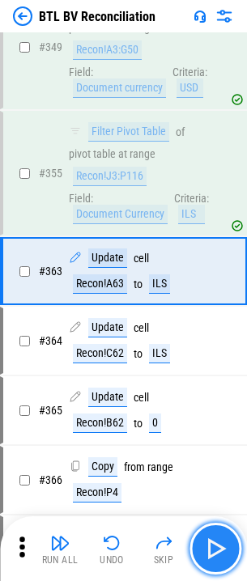
click at [218, 535] on button "button" at bounding box center [215, 549] width 52 height 52
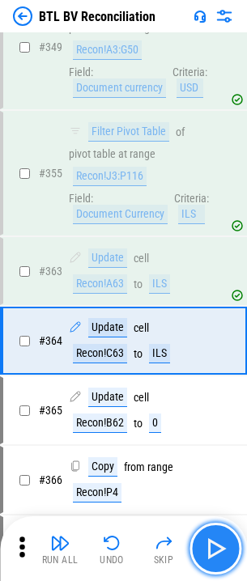
click at [218, 534] on button "button" at bounding box center [215, 549] width 52 height 52
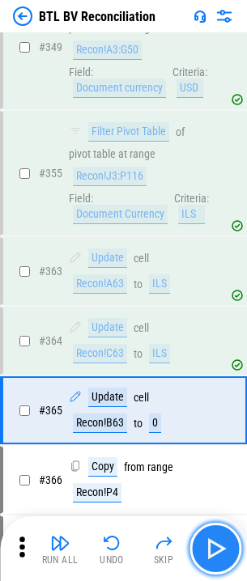
click at [218, 534] on button "button" at bounding box center [215, 549] width 52 height 52
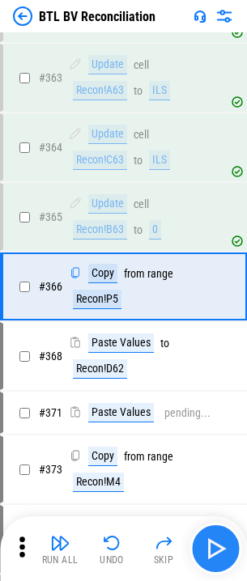
scroll to position [3720, 0]
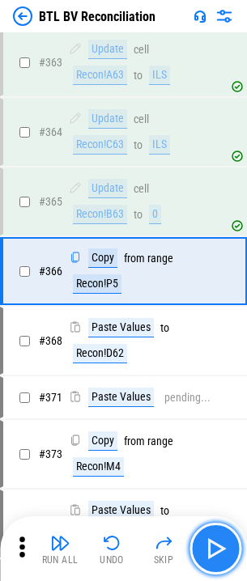
click at [218, 534] on button "button" at bounding box center [215, 549] width 52 height 52
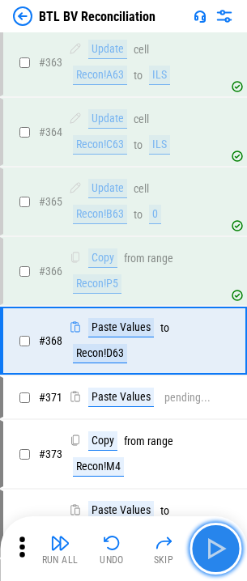
click at [218, 534] on button "button" at bounding box center [215, 549] width 52 height 52
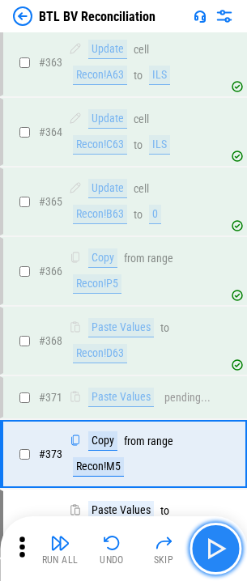
click at [218, 534] on button "button" at bounding box center [215, 549] width 52 height 52
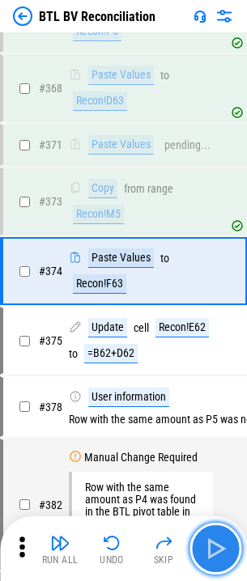
click at [218, 534] on button "button" at bounding box center [215, 549] width 52 height 52
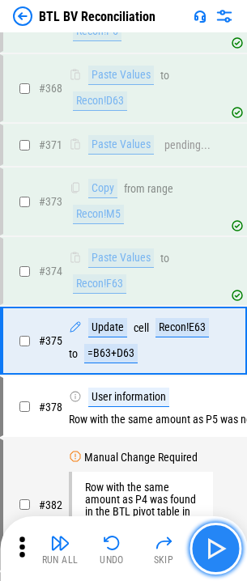
click at [218, 534] on button "button" at bounding box center [215, 549] width 52 height 52
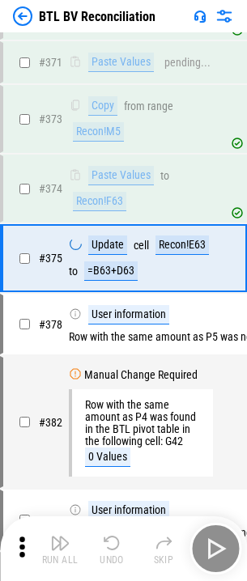
scroll to position [4214, 0]
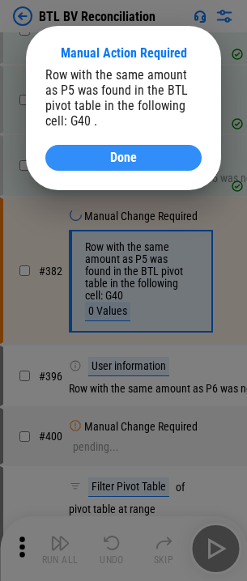
click at [149, 157] on div "Done" at bounding box center [123, 157] width 117 height 13
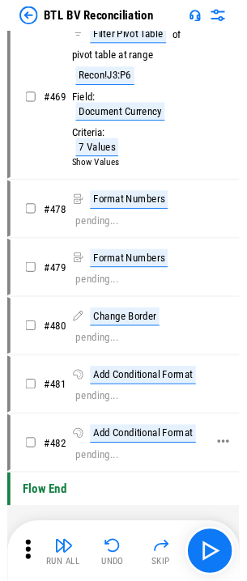
scroll to position [6333, 0]
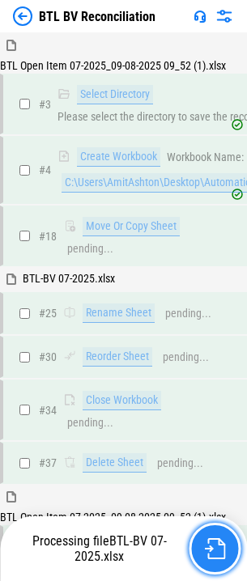
click at [217, 537] on button "button" at bounding box center [215, 549] width 52 height 52
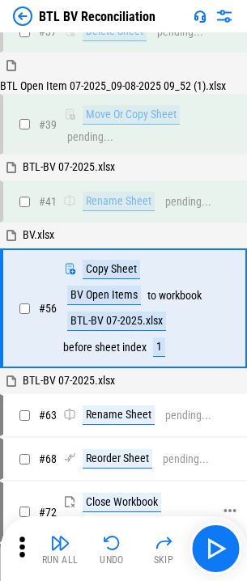
scroll to position [411, 0]
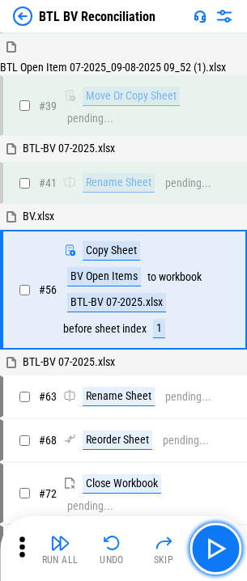
click at [213, 525] on button "button" at bounding box center [215, 549] width 52 height 52
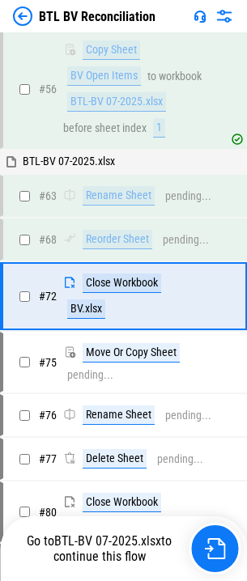
scroll to position [618, 0]
